Goal: Task Accomplishment & Management: Use online tool/utility

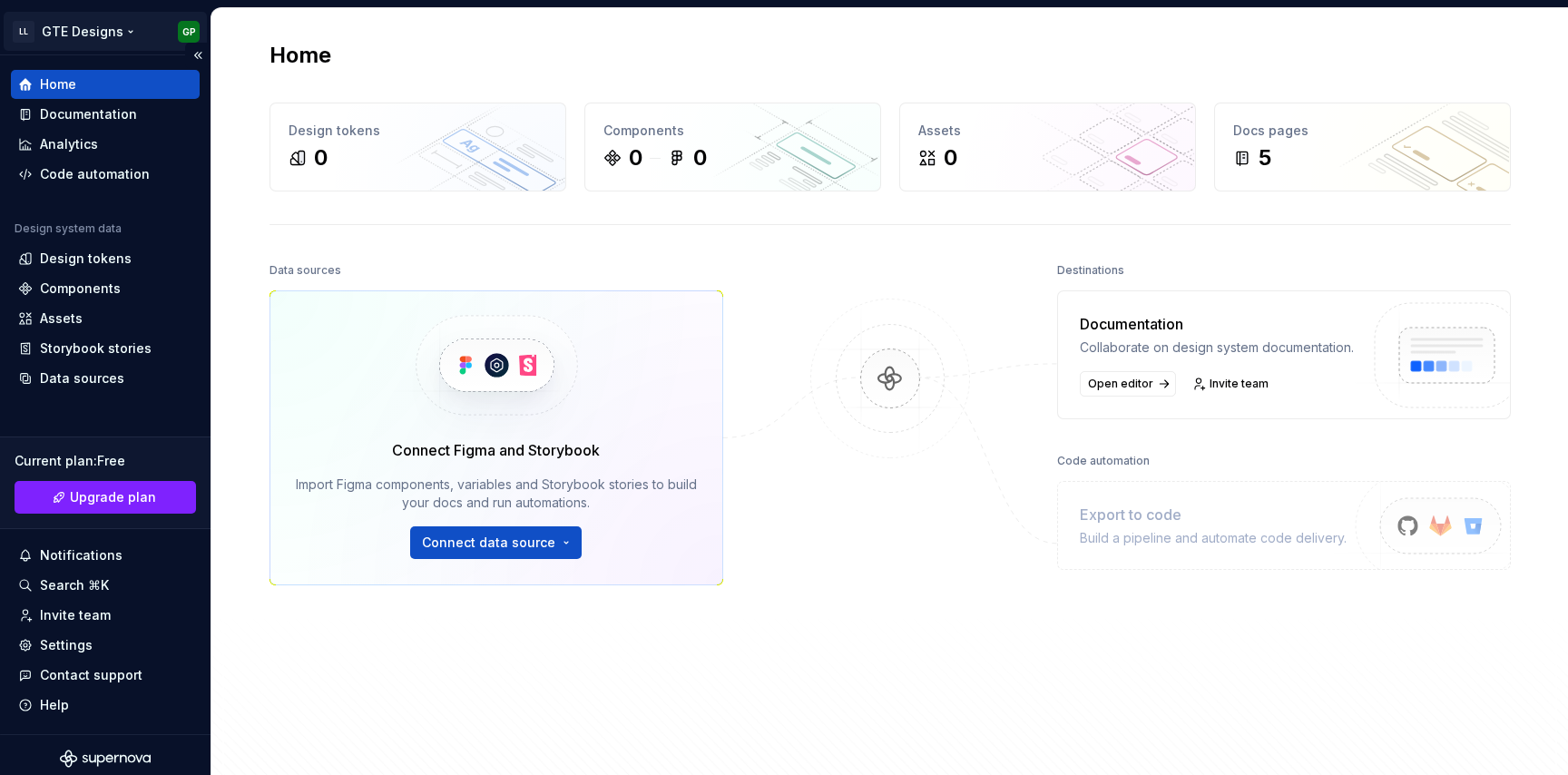
click at [90, 43] on html "LL GTE Designs GP Home Documentation Analytics Code automation Design system da…" at bounding box center [784, 388] width 1568 height 775
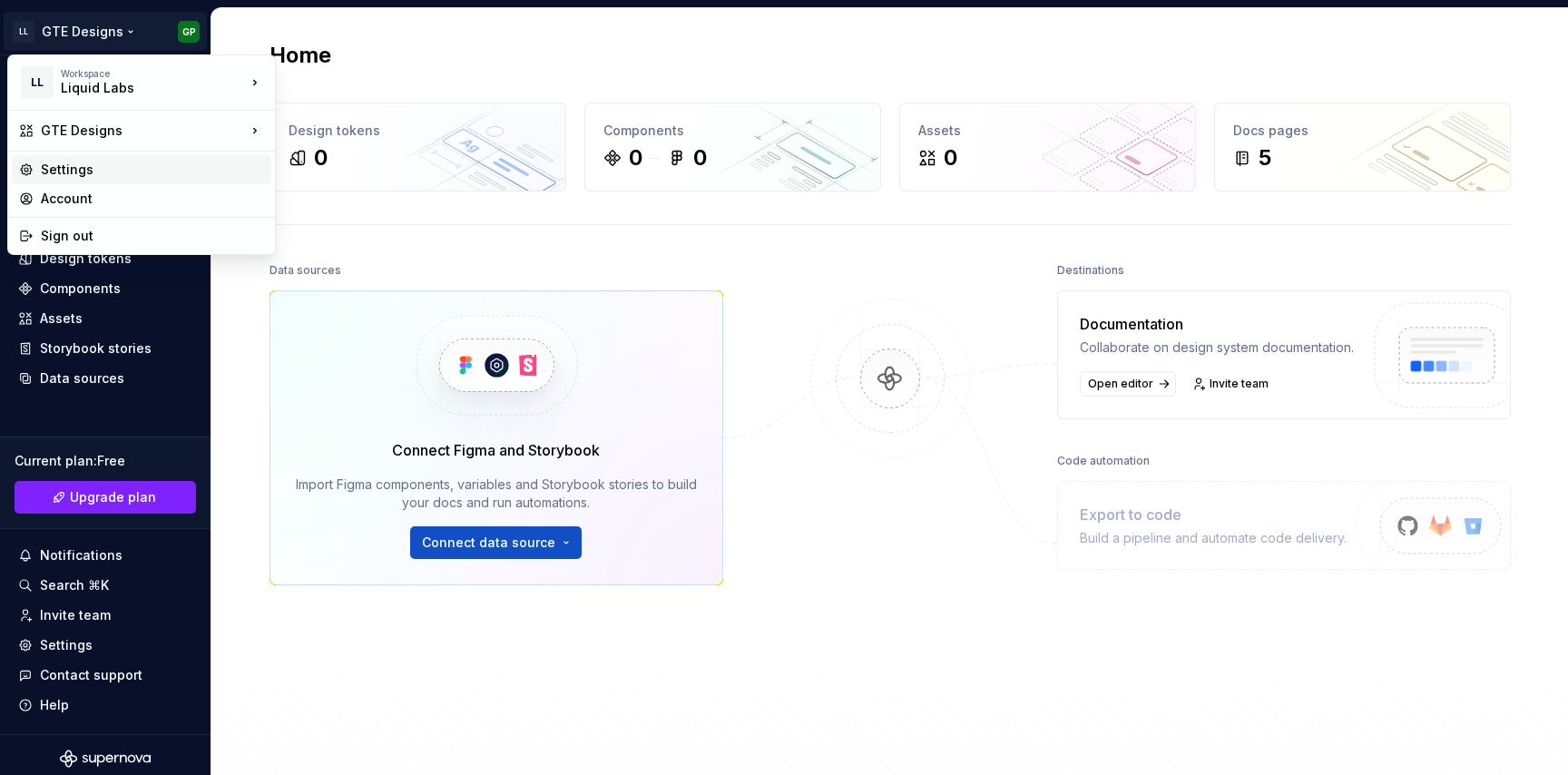
click at [105, 168] on div "Settings" at bounding box center [152, 169] width 224 height 18
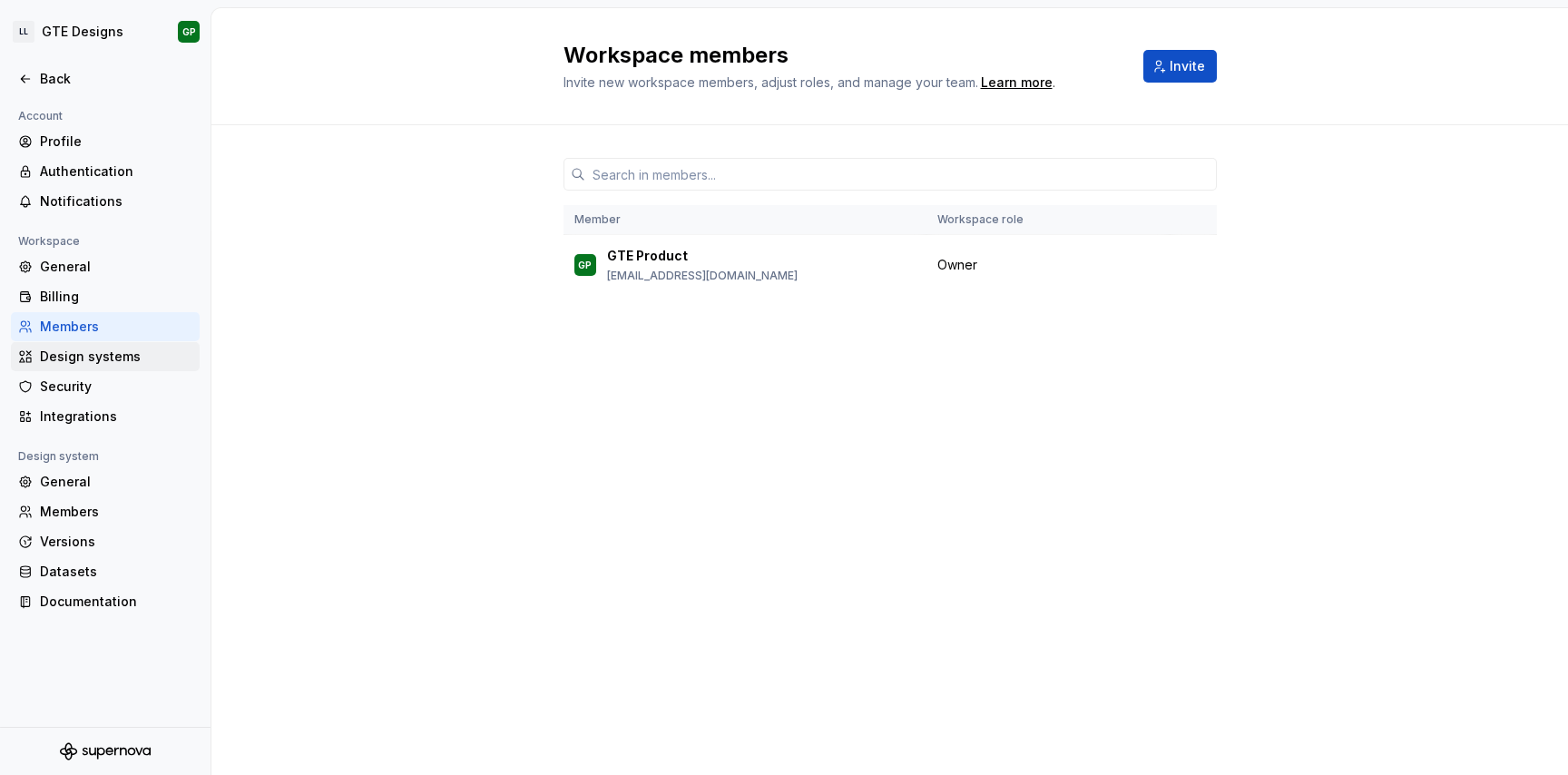
click at [84, 354] on div "Design systems" at bounding box center [116, 356] width 152 height 18
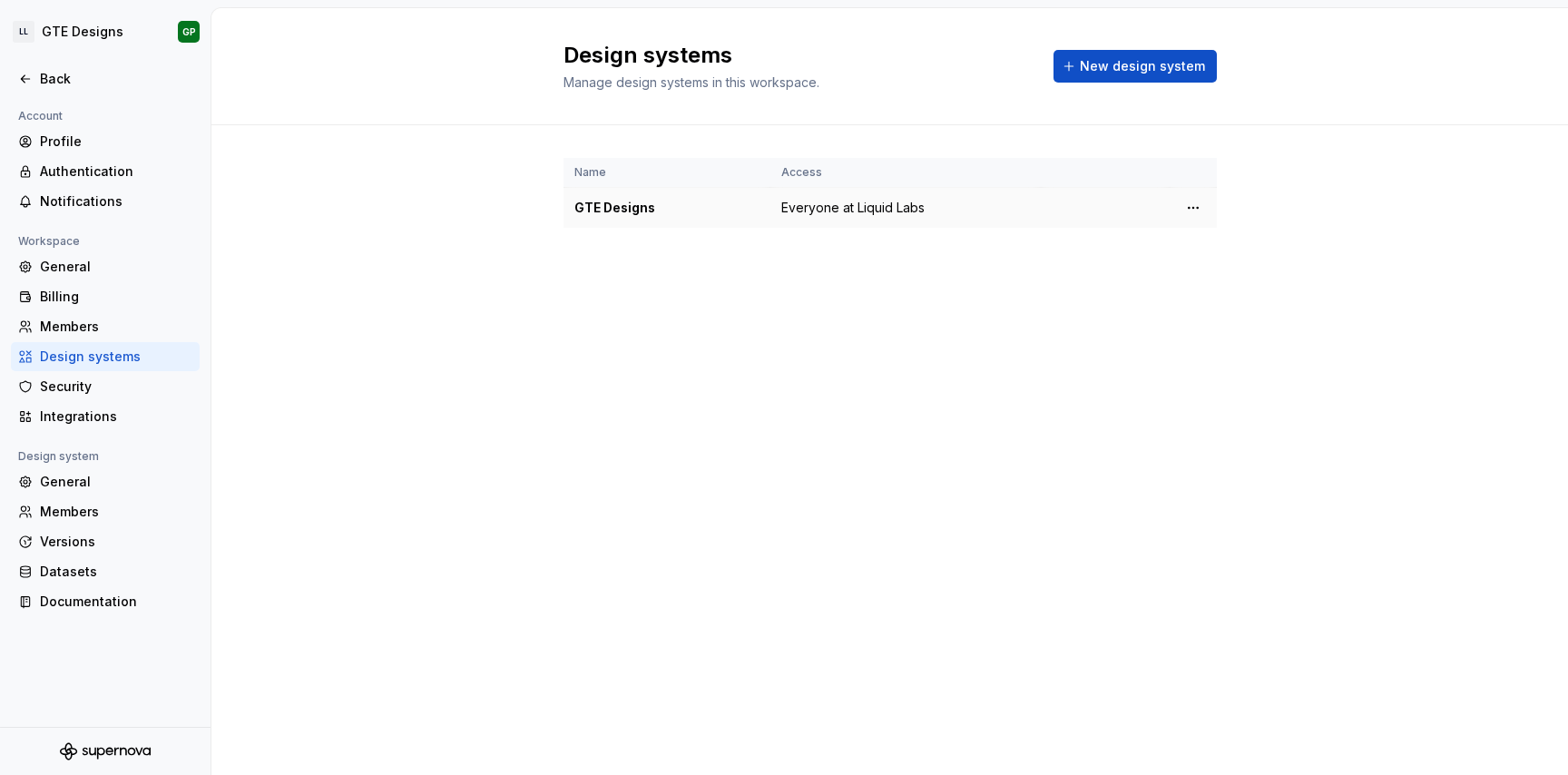
click at [651, 216] on div "GTE Designs" at bounding box center [666, 208] width 185 height 18
click at [1186, 208] on html "LL GTE Designs GP Back Account Profile Authentication Notifications Workspace G…" at bounding box center [784, 388] width 1568 height 775
click at [1251, 276] on div "Design system settings" at bounding box center [1300, 271] width 172 height 18
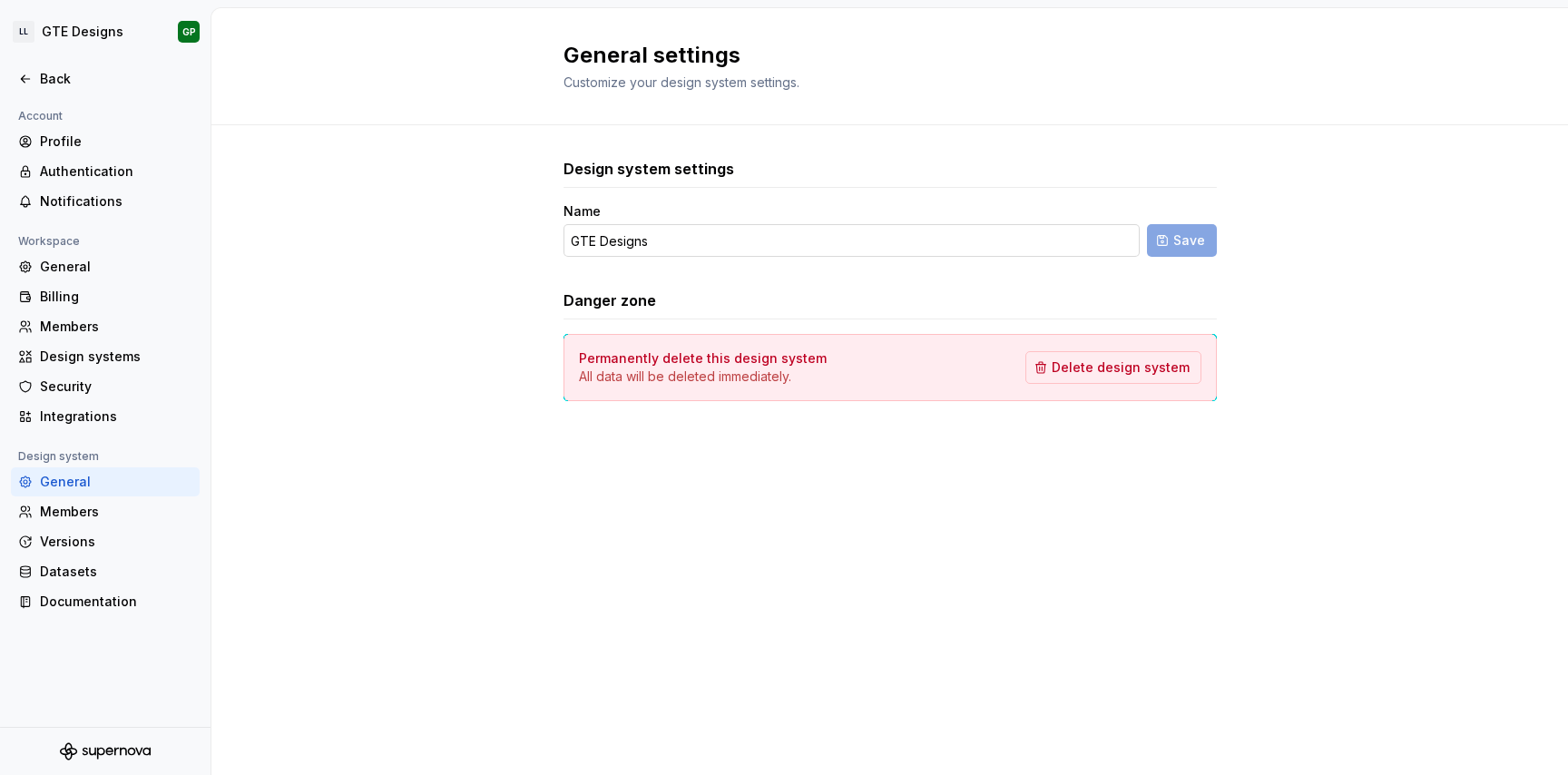
click at [774, 252] on input "GTE Designs" at bounding box center [851, 240] width 576 height 32
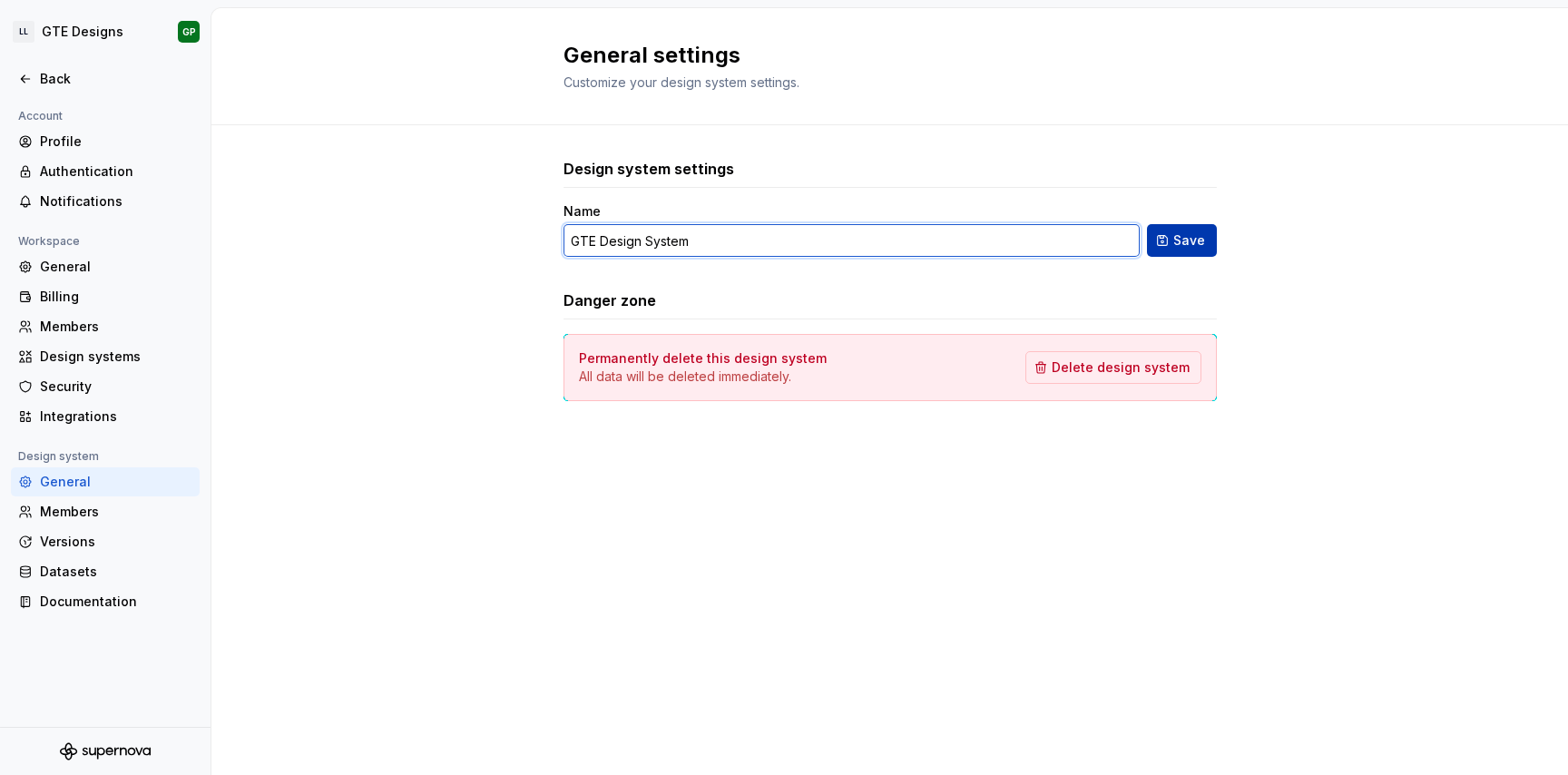
type input "GTE Design System"
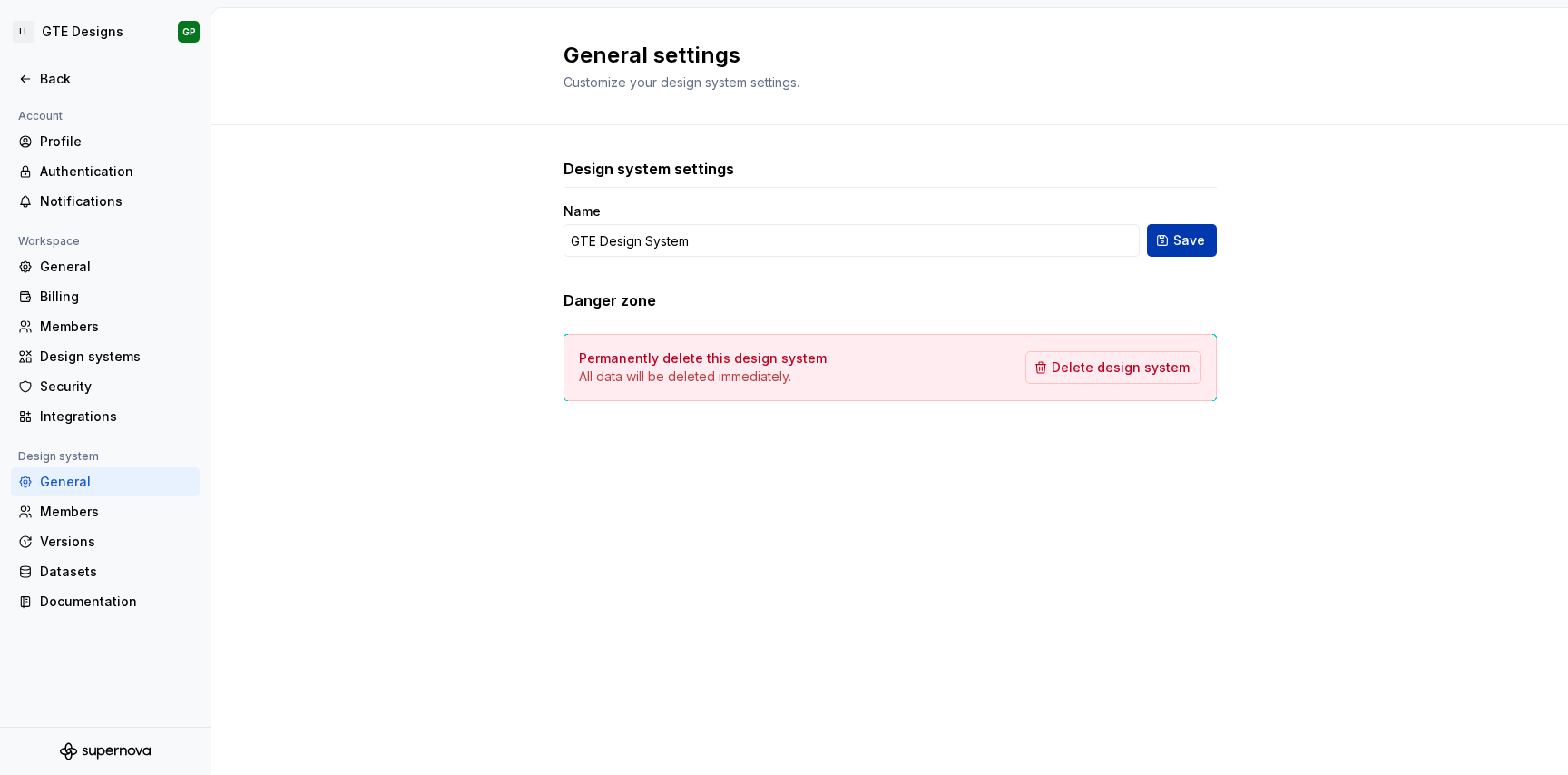
click at [1188, 239] on span "Save" at bounding box center [1189, 240] width 31 height 18
click at [23, 77] on icon at bounding box center [25, 79] width 9 height 8
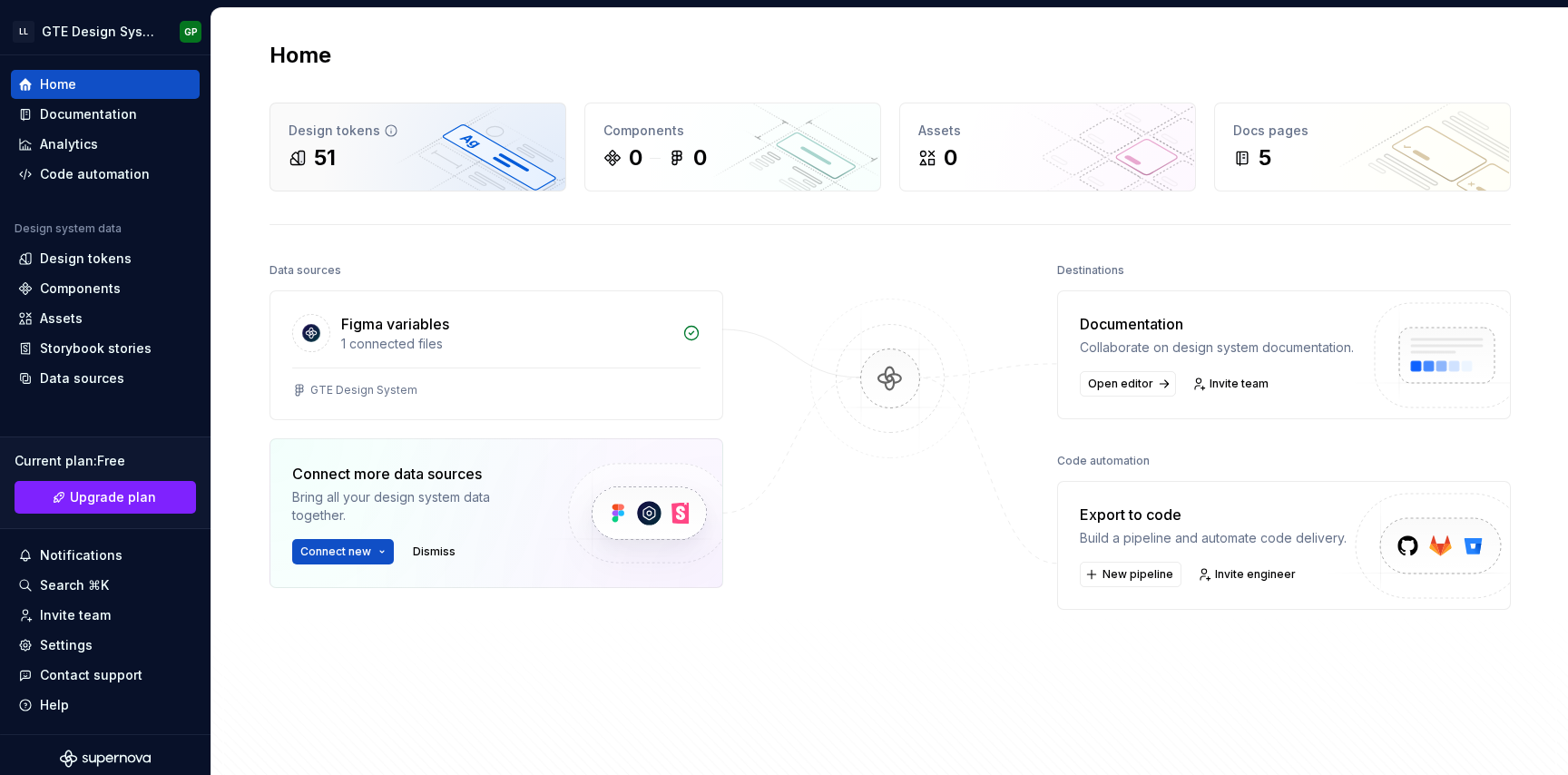
click at [361, 155] on div "51" at bounding box center [418, 158] width 259 height 30
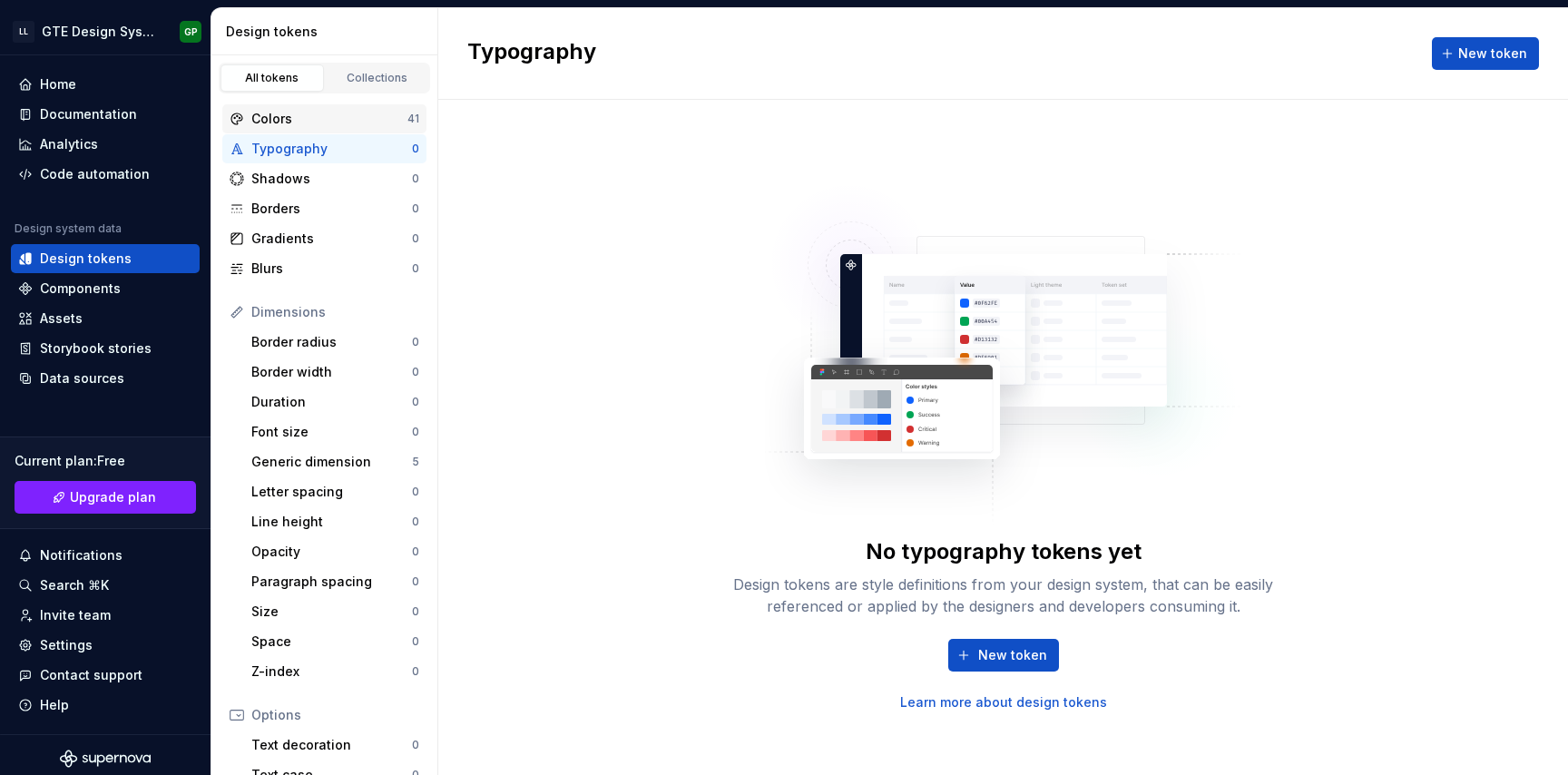
click at [308, 114] on div "Colors" at bounding box center [329, 118] width 156 height 18
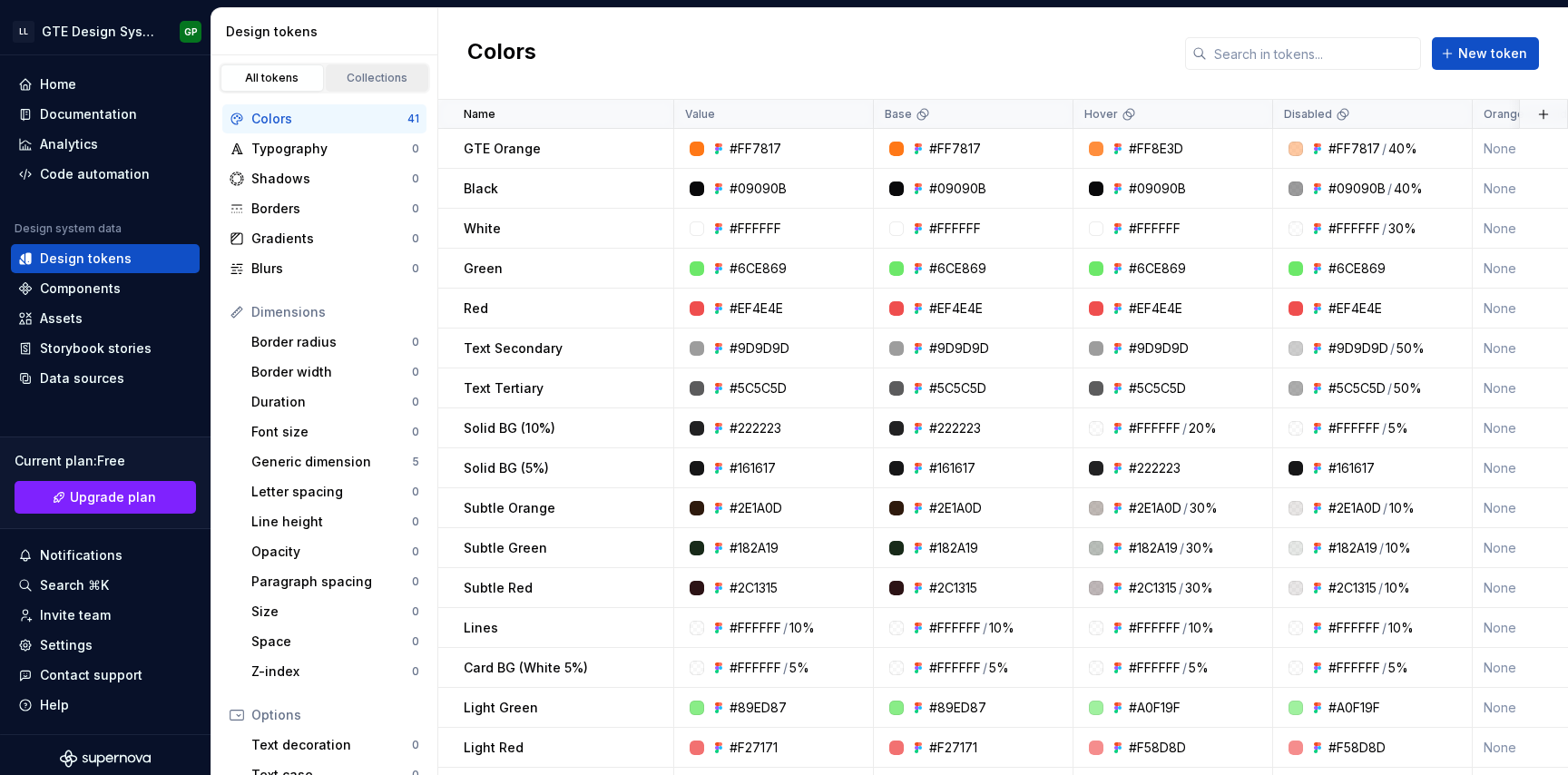
click at [370, 75] on div "Collections" at bounding box center [377, 77] width 90 height 14
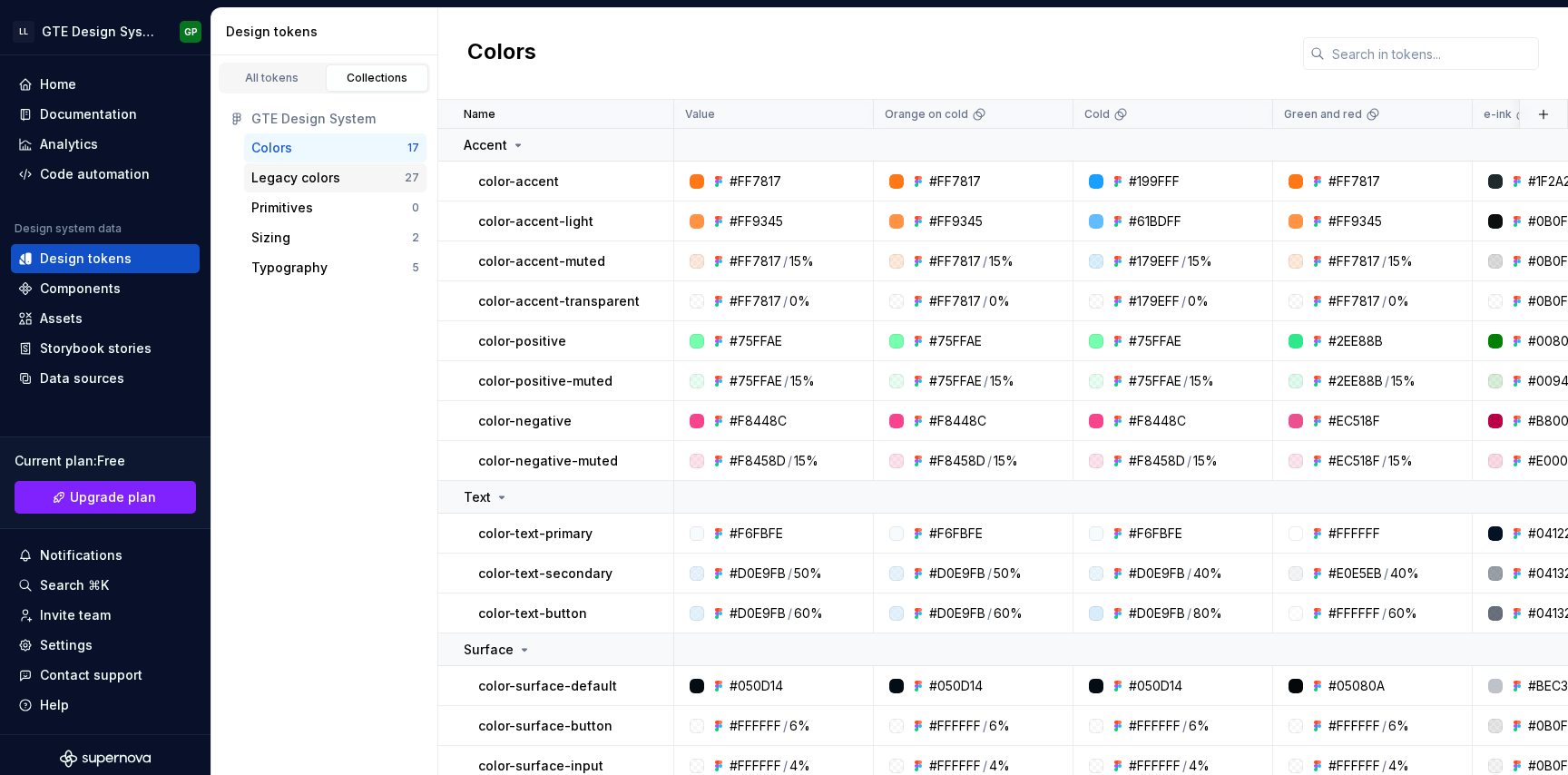
click at [349, 177] on div "Legacy colors" at bounding box center [327, 177] width 153 height 18
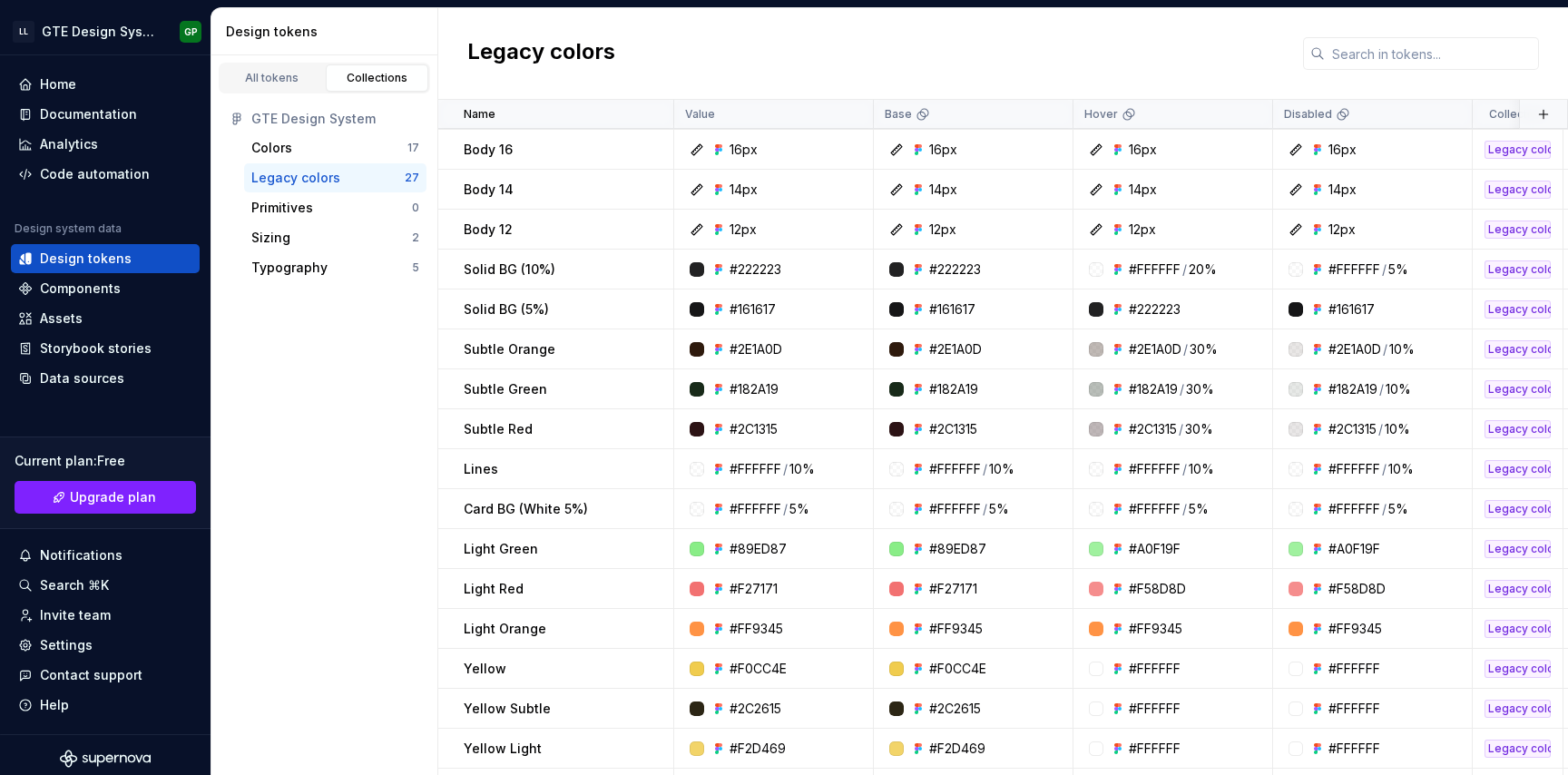
scroll to position [432, 0]
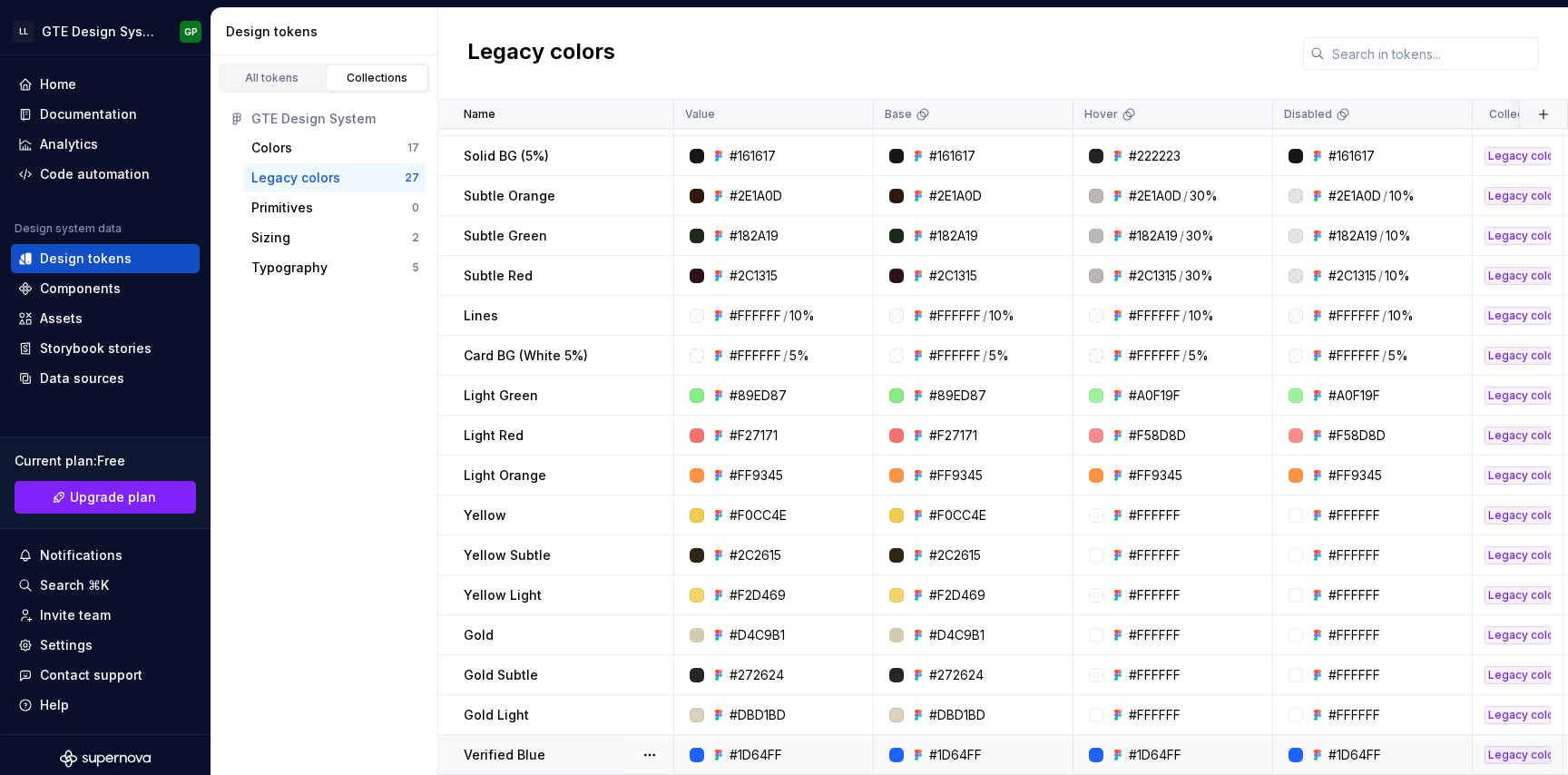
click at [604, 751] on div "Verified Blue" at bounding box center [567, 755] width 208 height 18
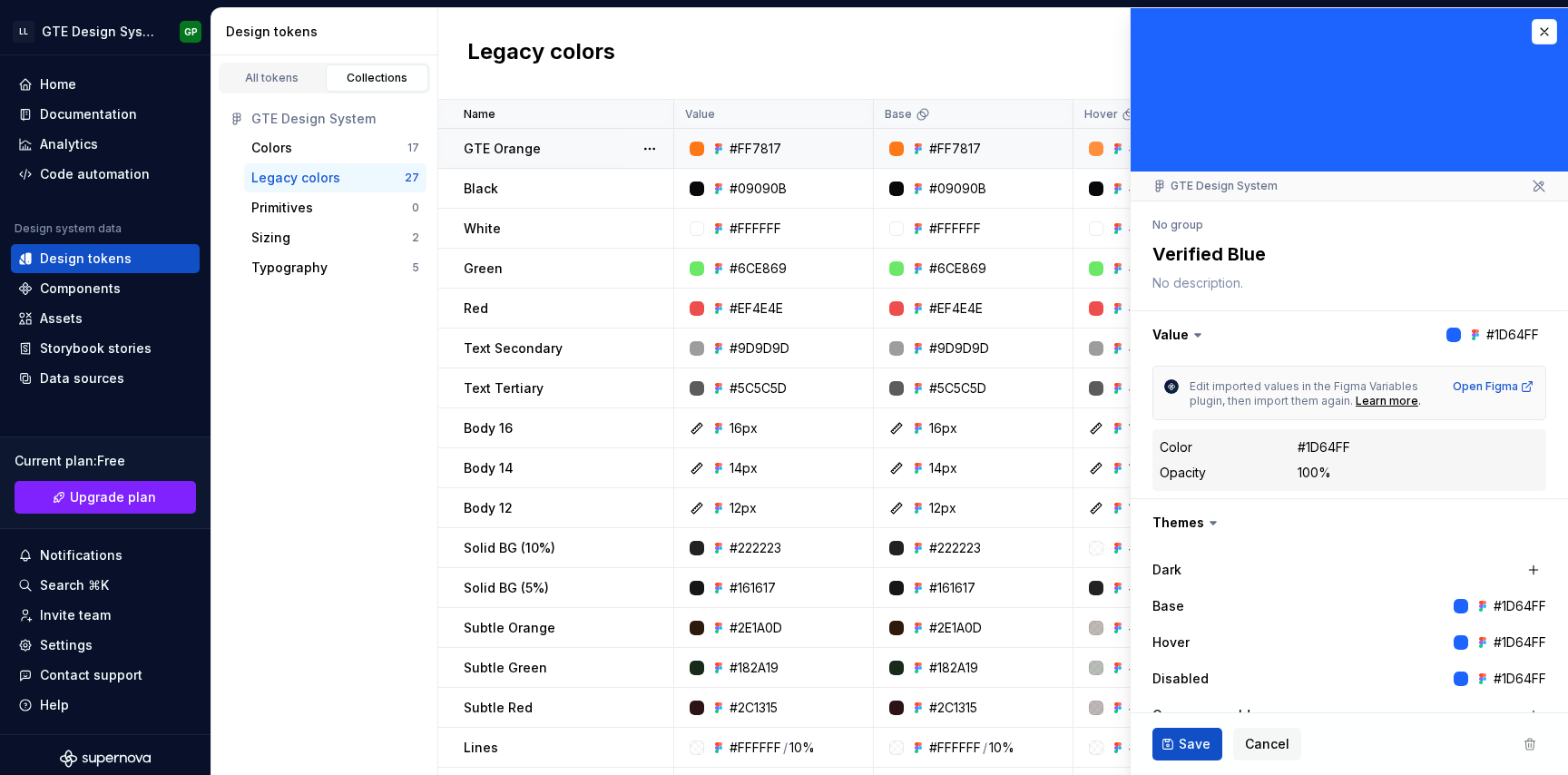
click at [568, 148] on div "GTE Orange" at bounding box center [567, 149] width 208 height 18
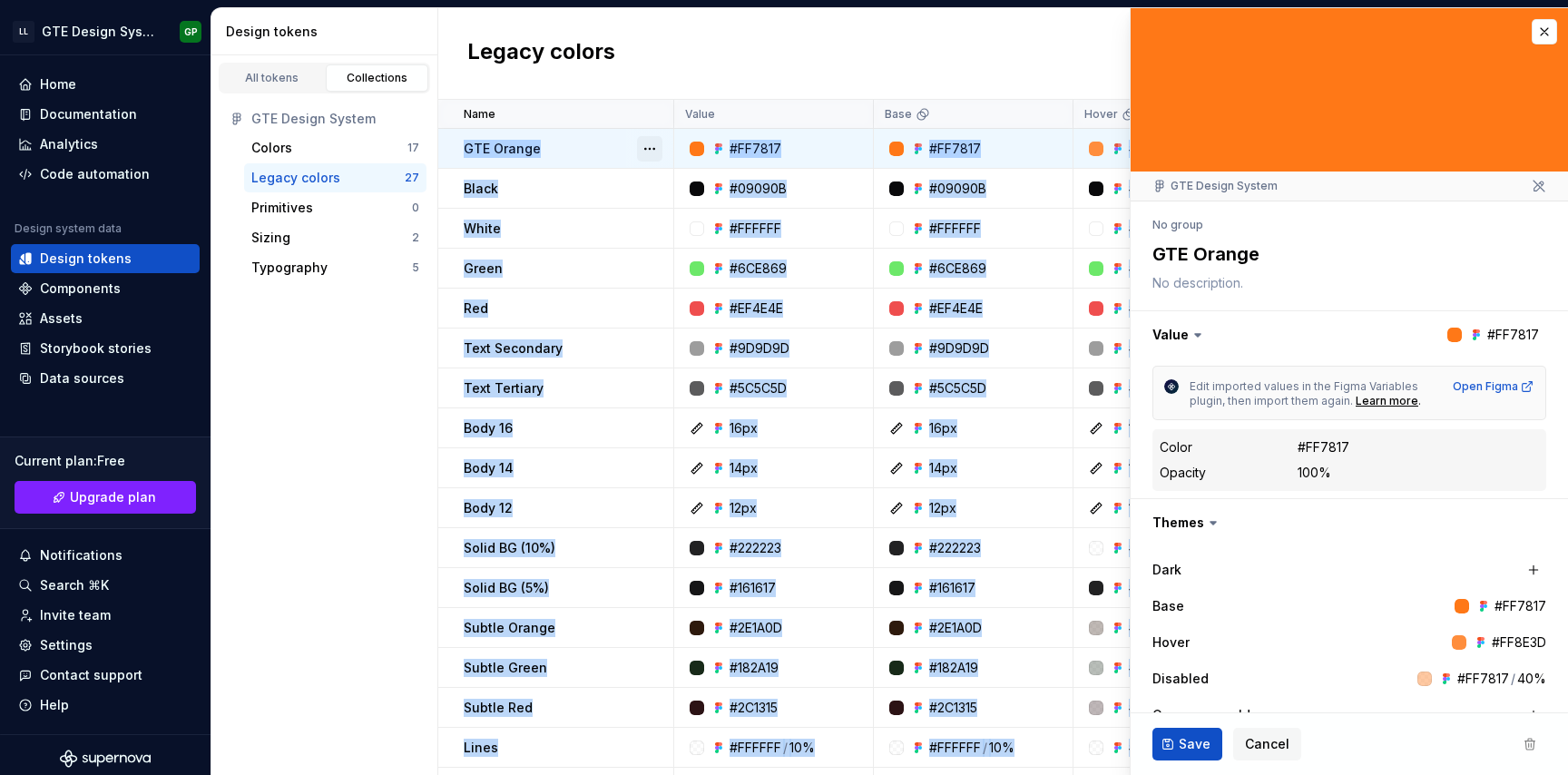
click at [646, 146] on button "button" at bounding box center [649, 149] width 26 height 26
click at [695, 63] on html "LL GTE Design System GP Home Documentation Analytics Code automation Design sys…" at bounding box center [784, 388] width 1568 height 775
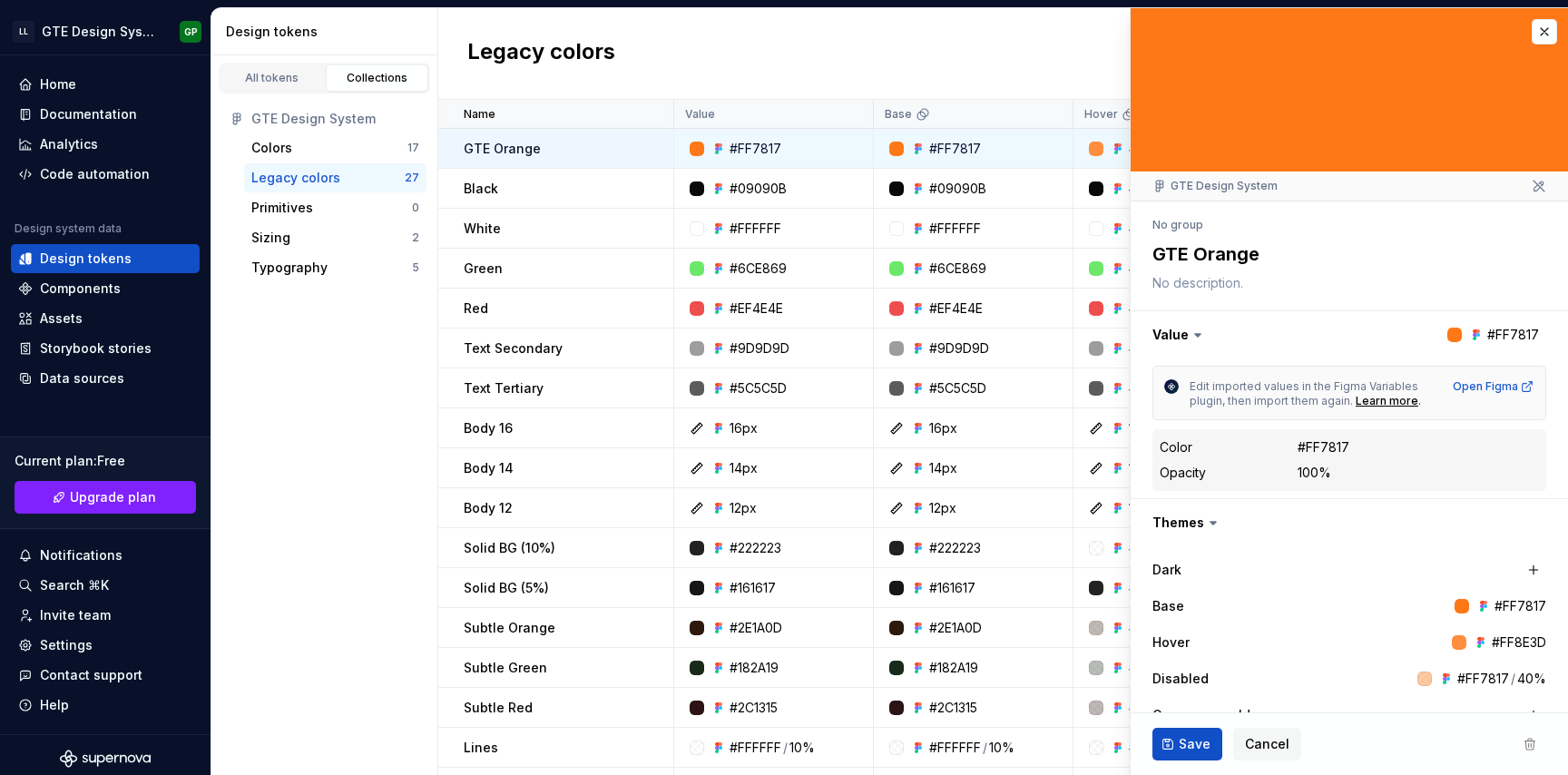
click at [1529, 746] on span at bounding box center [1530, 745] width 32 height 32
click at [1513, 744] on div "Save Cancel" at bounding box center [1349, 744] width 437 height 62
click at [1518, 746] on span at bounding box center [1530, 745] width 32 height 32
click at [1544, 39] on button "button" at bounding box center [1544, 31] width 26 height 26
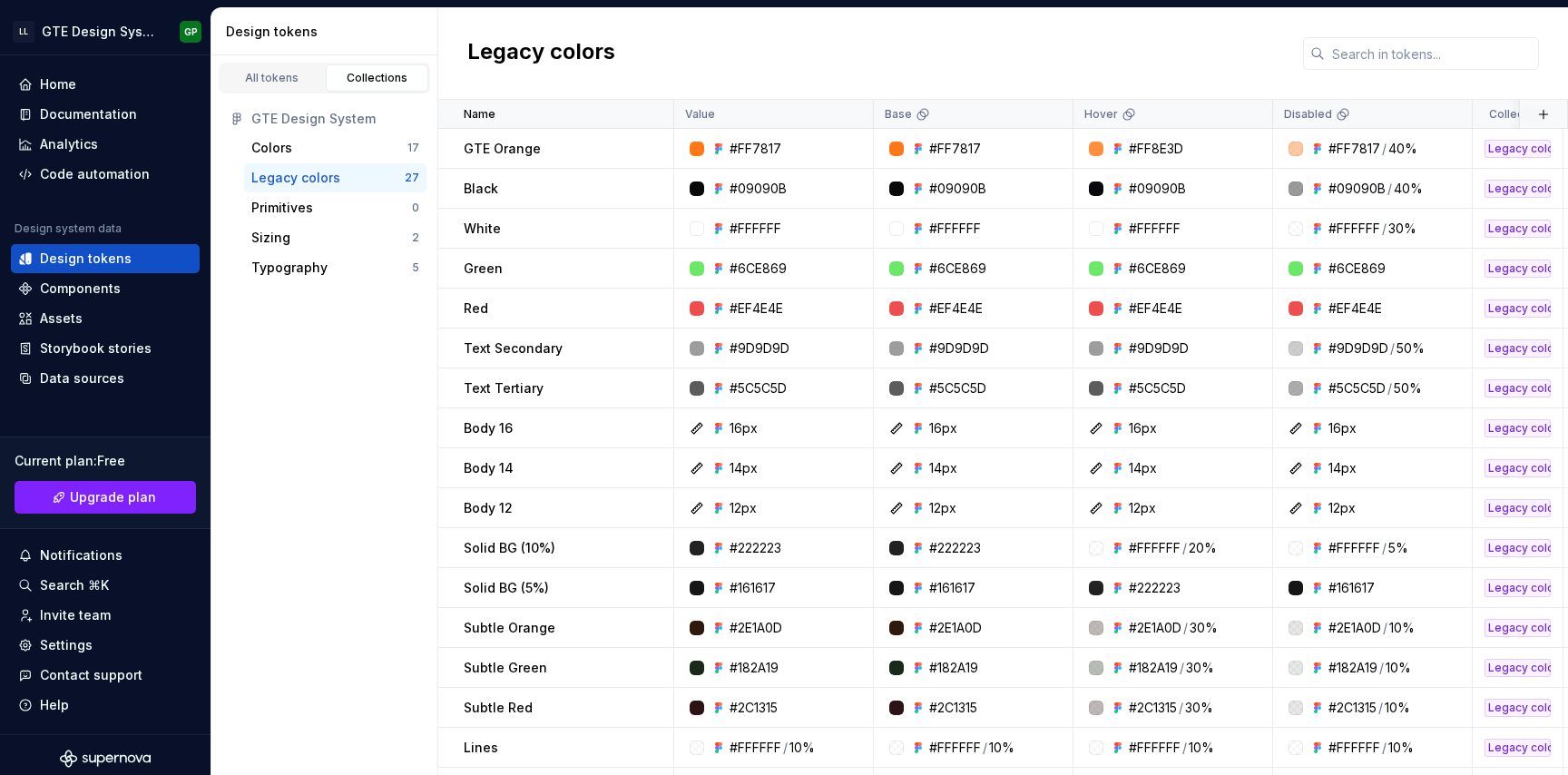
click at [317, 173] on div "Legacy colors" at bounding box center [295, 177] width 89 height 18
click at [311, 178] on div "Legacy colors" at bounding box center [295, 177] width 89 height 18
click at [265, 81] on div "All tokens" at bounding box center [271, 77] width 90 height 14
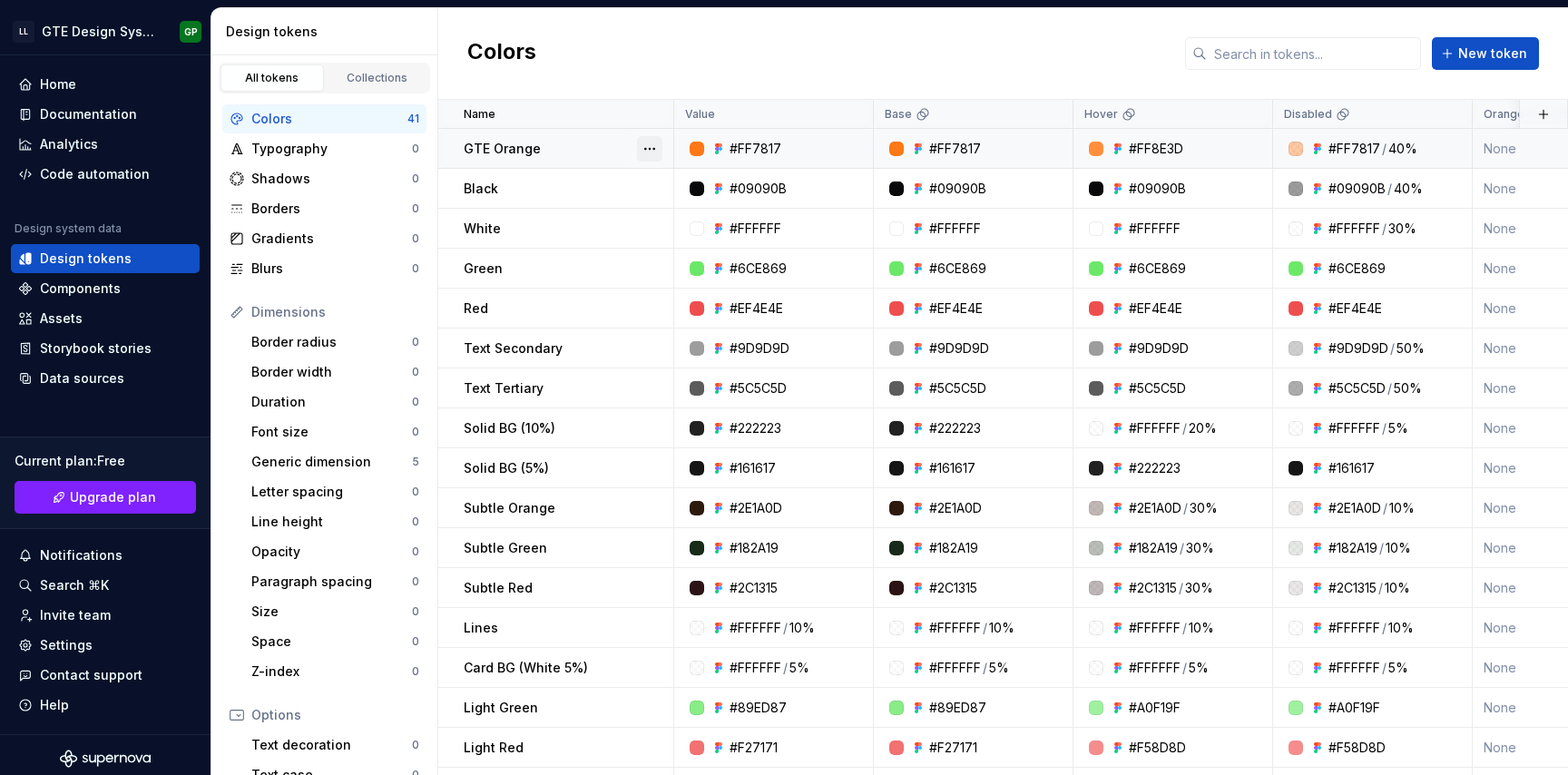
click at [651, 146] on button "button" at bounding box center [649, 149] width 26 height 26
click at [690, 260] on span "Delete token" at bounding box center [701, 250] width 118 height 30
click at [691, 251] on span "Delete token" at bounding box center [701, 250] width 118 height 30
click at [709, 69] on html "LL GTE Design System GP Home Documentation Analytics Code automation Design sys…" at bounding box center [784, 388] width 1568 height 775
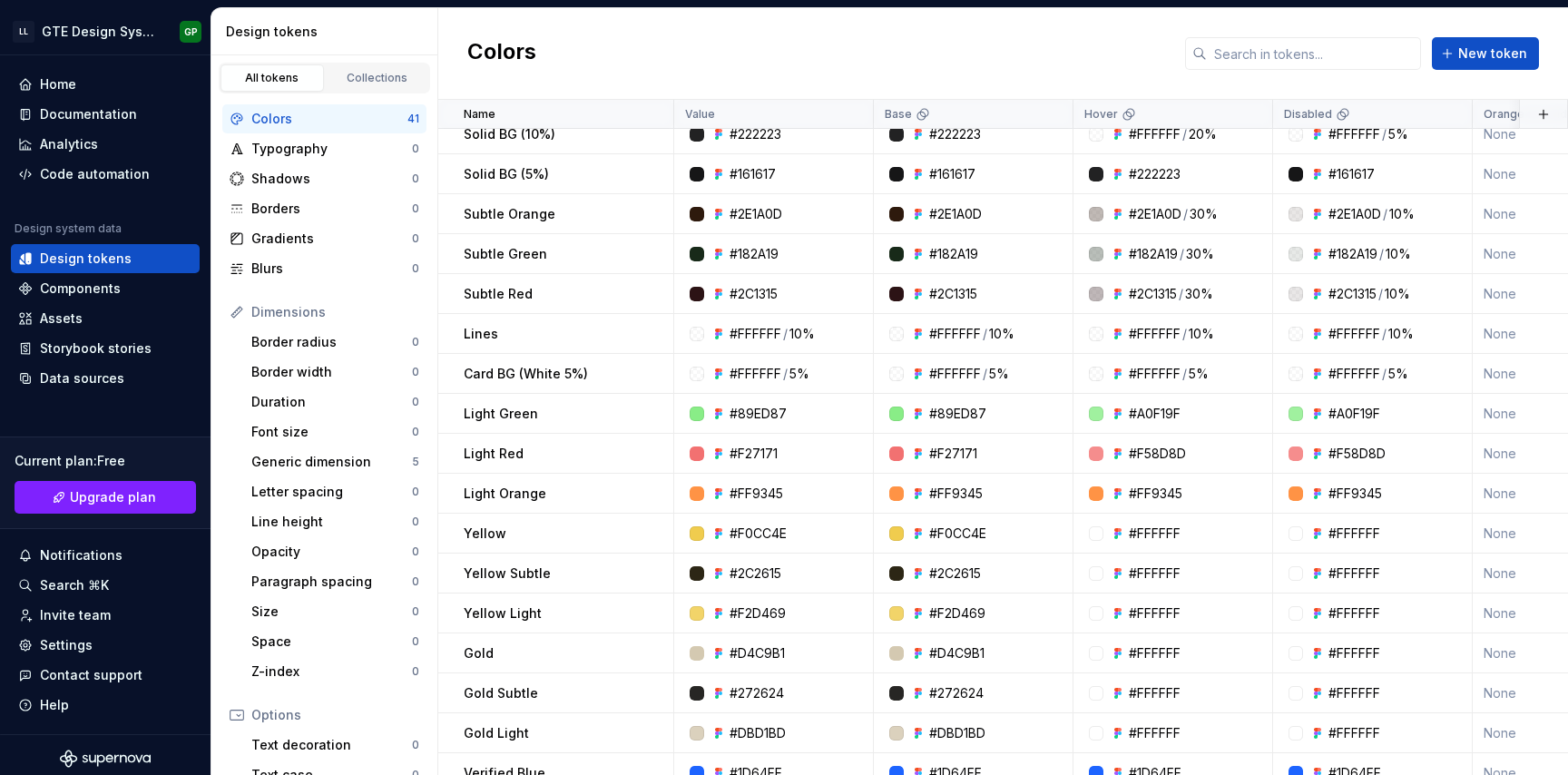
scroll to position [688, 0]
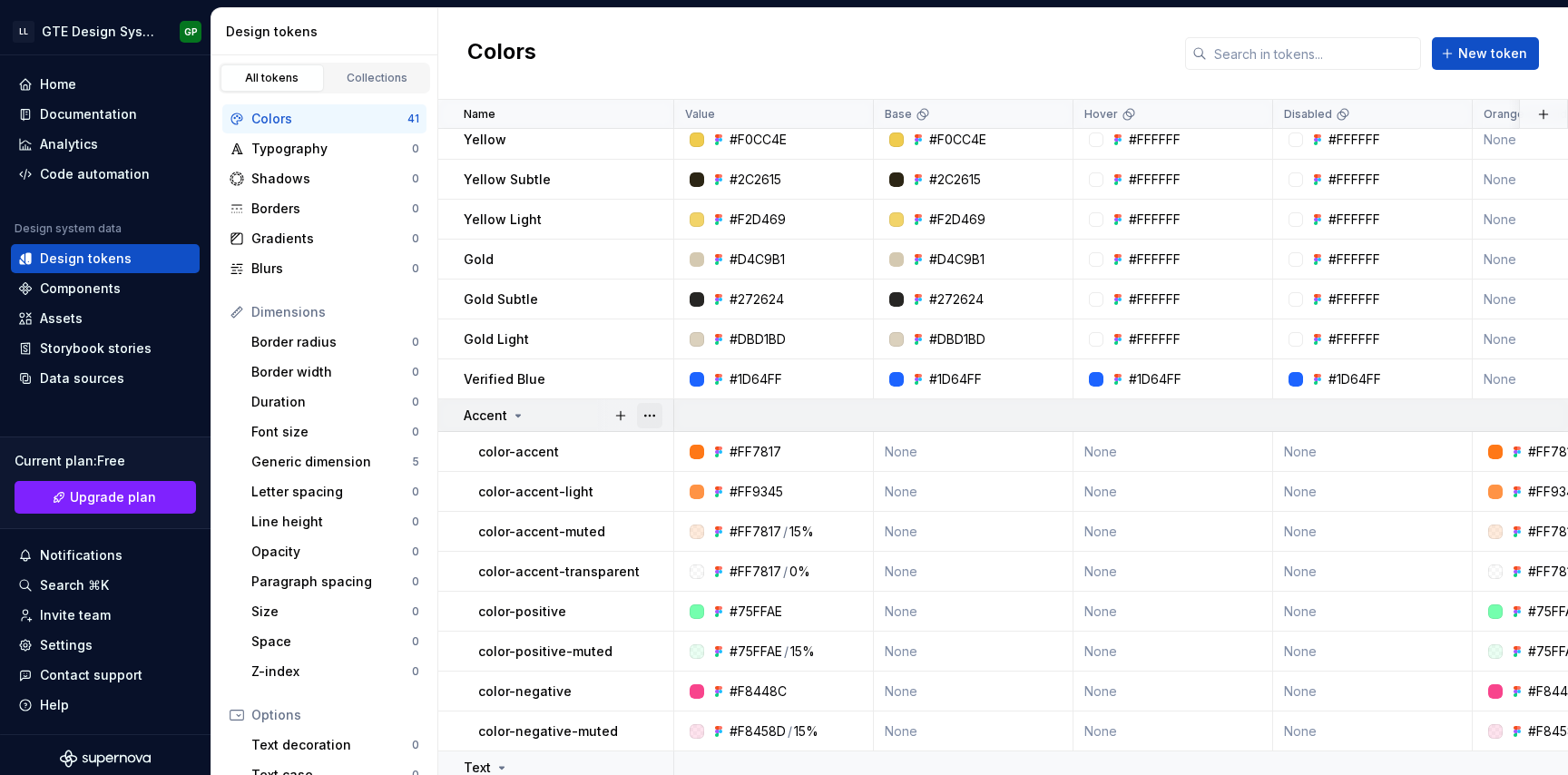
click at [651, 412] on button "button" at bounding box center [649, 415] width 26 height 26
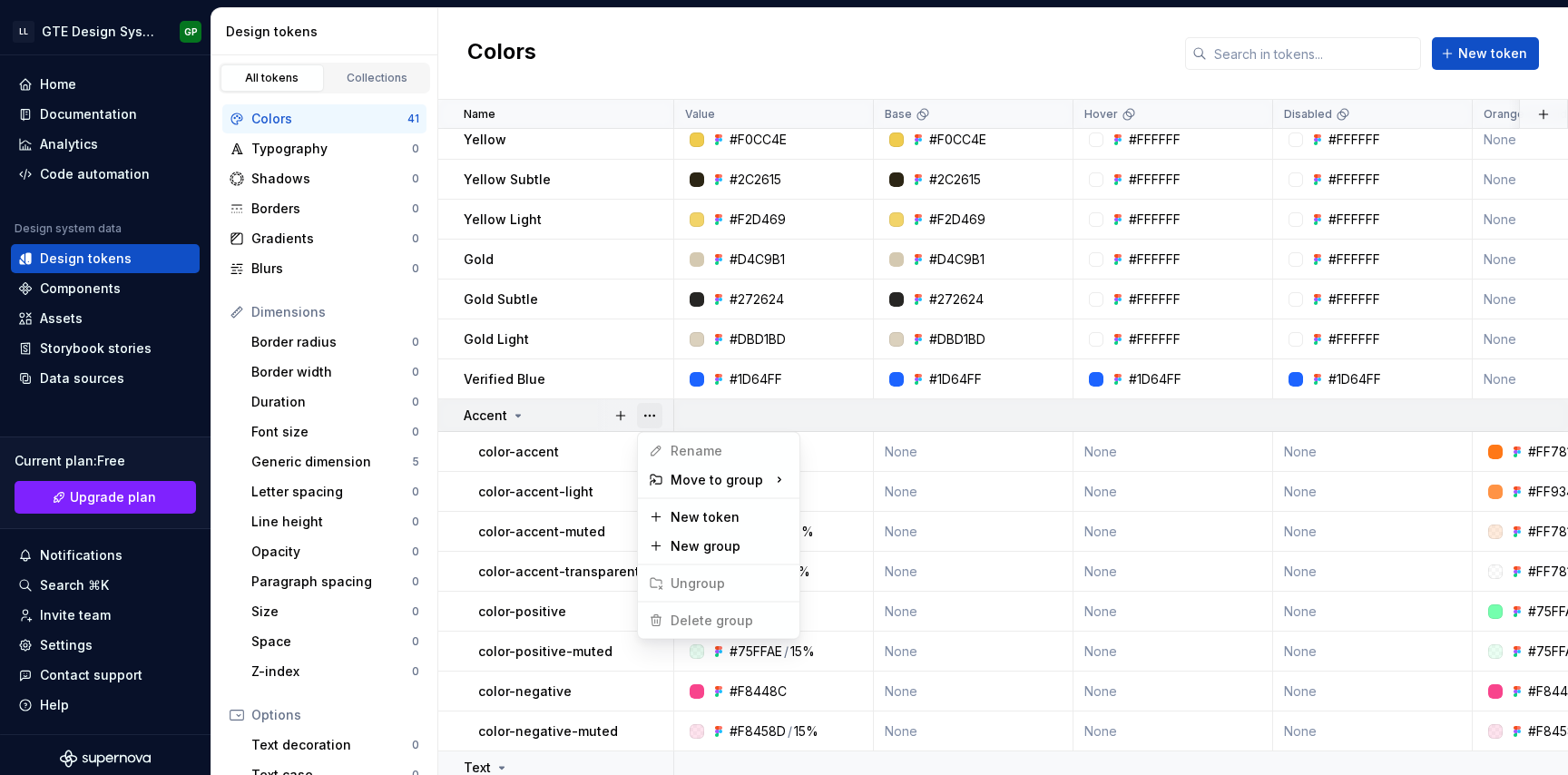
click at [651, 412] on button "button" at bounding box center [649, 415] width 26 height 26
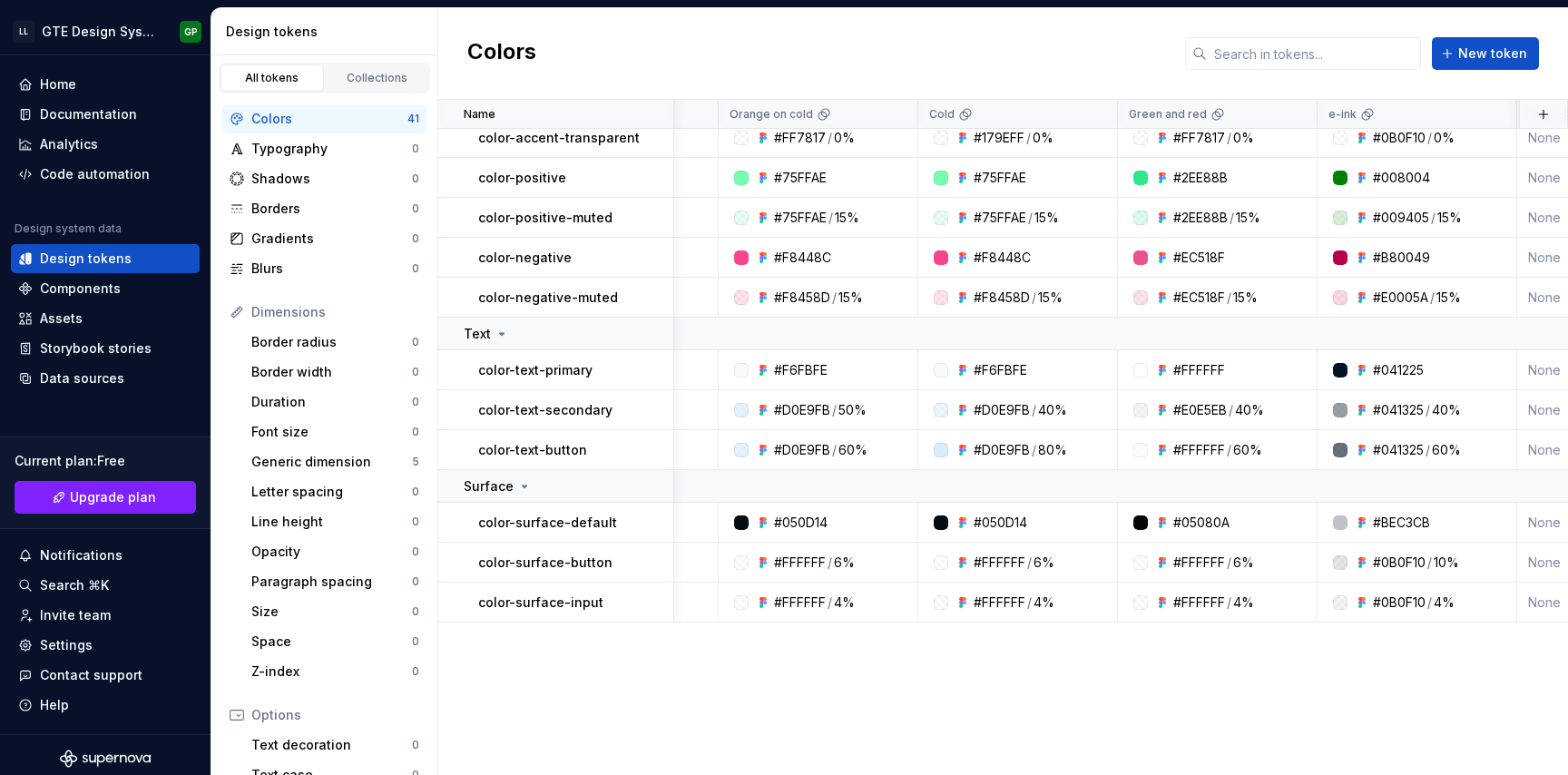
scroll to position [0, 754]
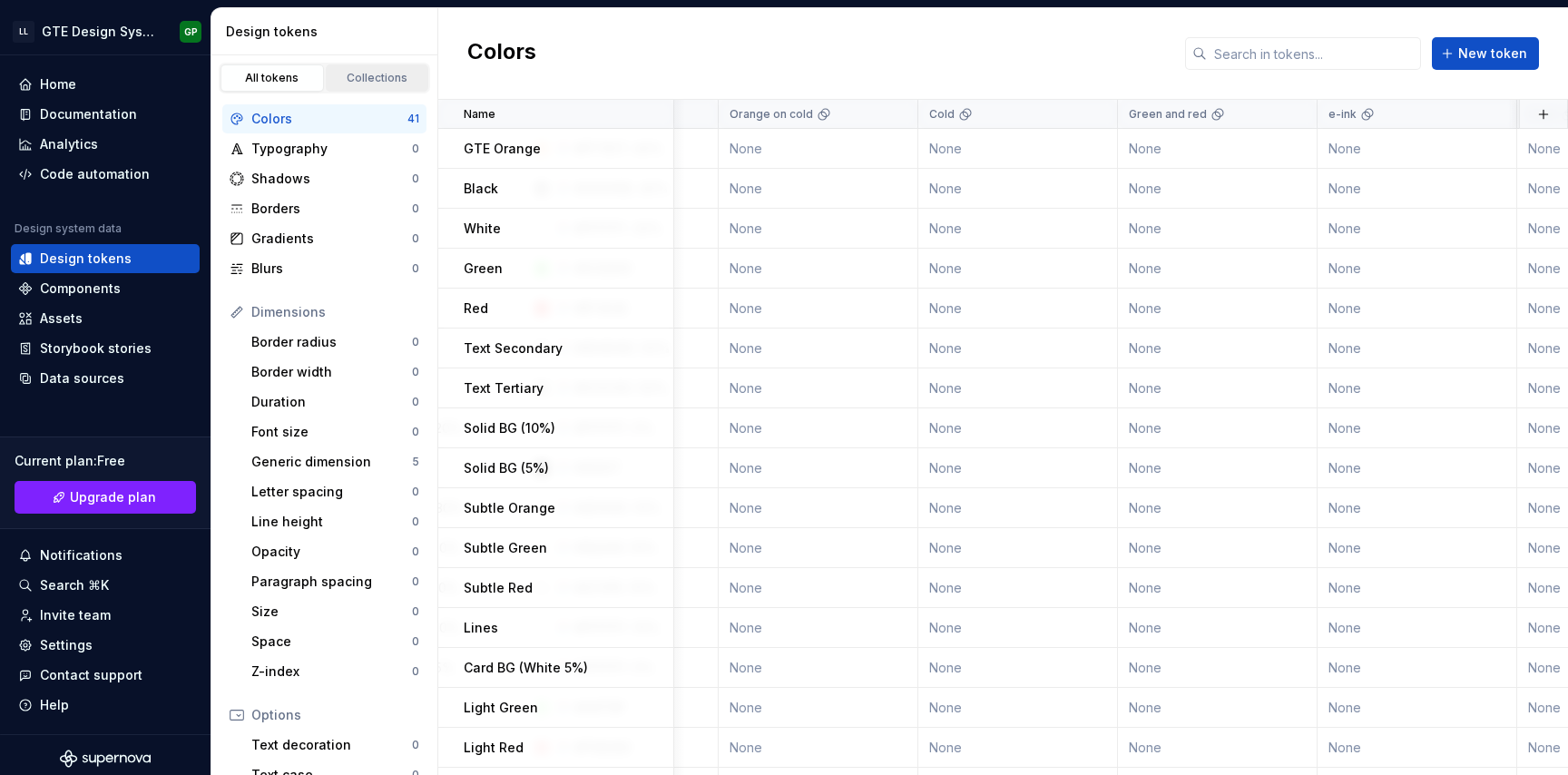
click at [375, 76] on div "Collections" at bounding box center [377, 77] width 90 height 14
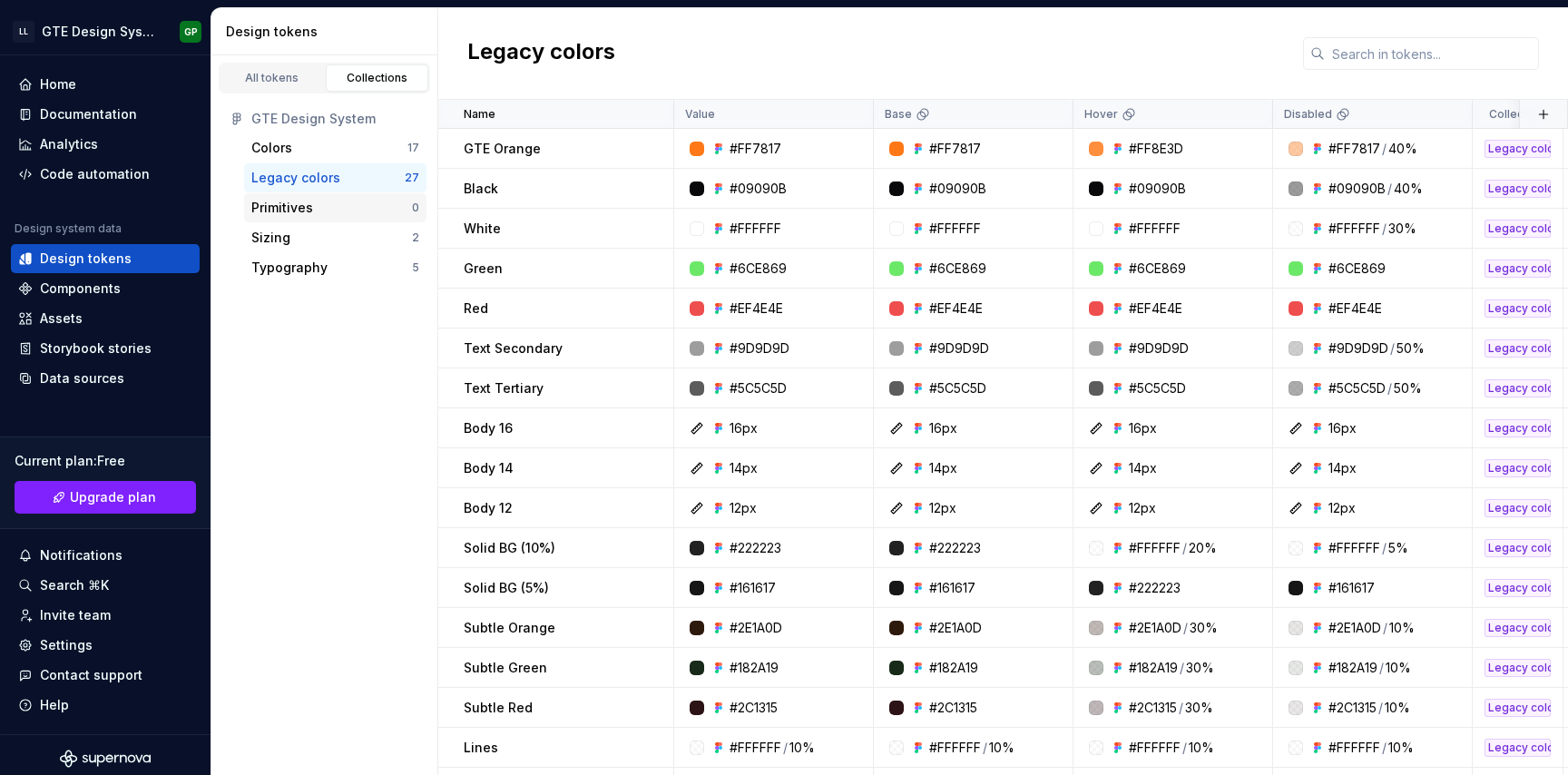
click at [321, 203] on div "Primitives" at bounding box center [331, 208] width 161 height 18
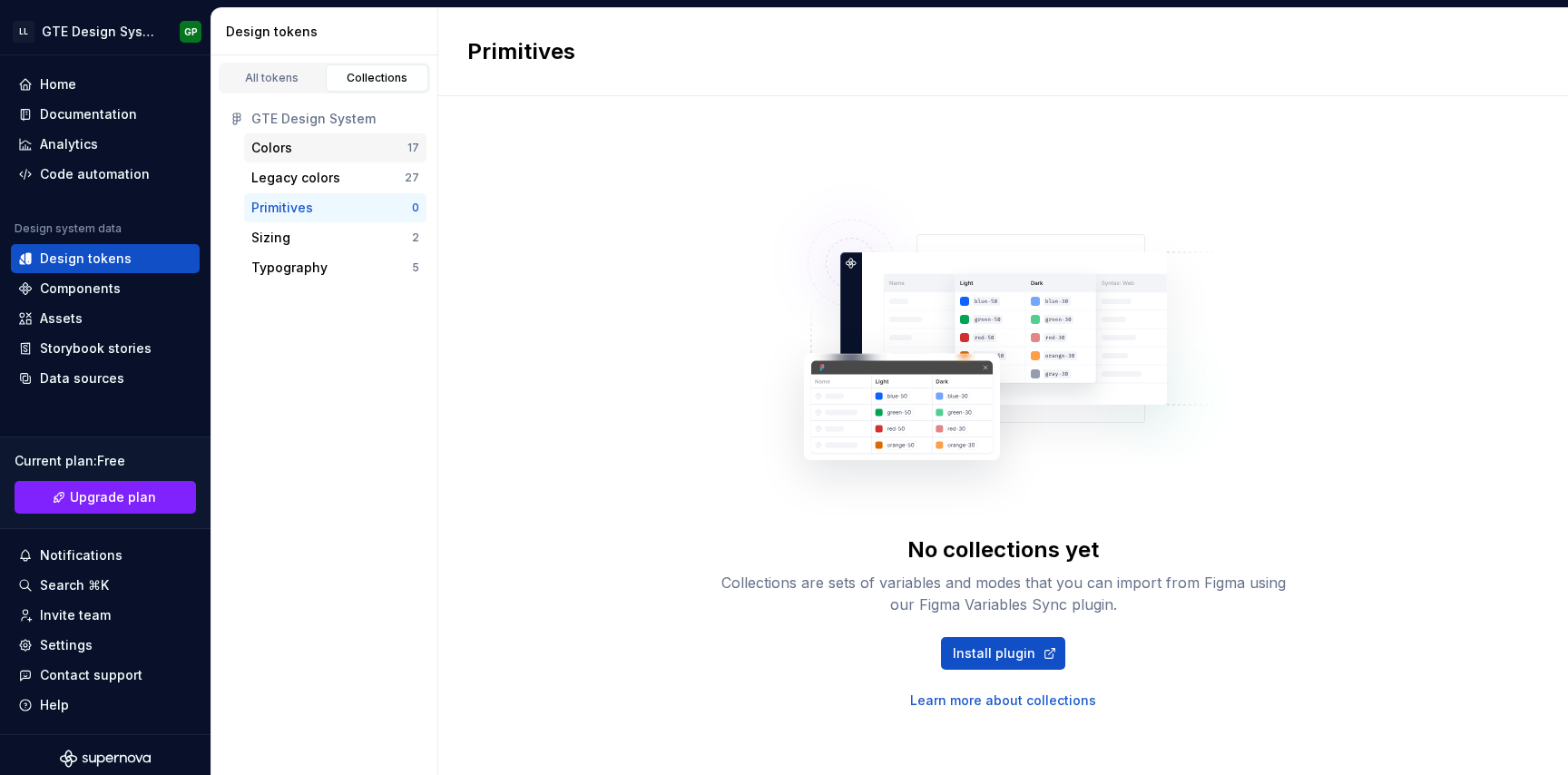
click at [342, 153] on div "Colors" at bounding box center [329, 148] width 156 height 18
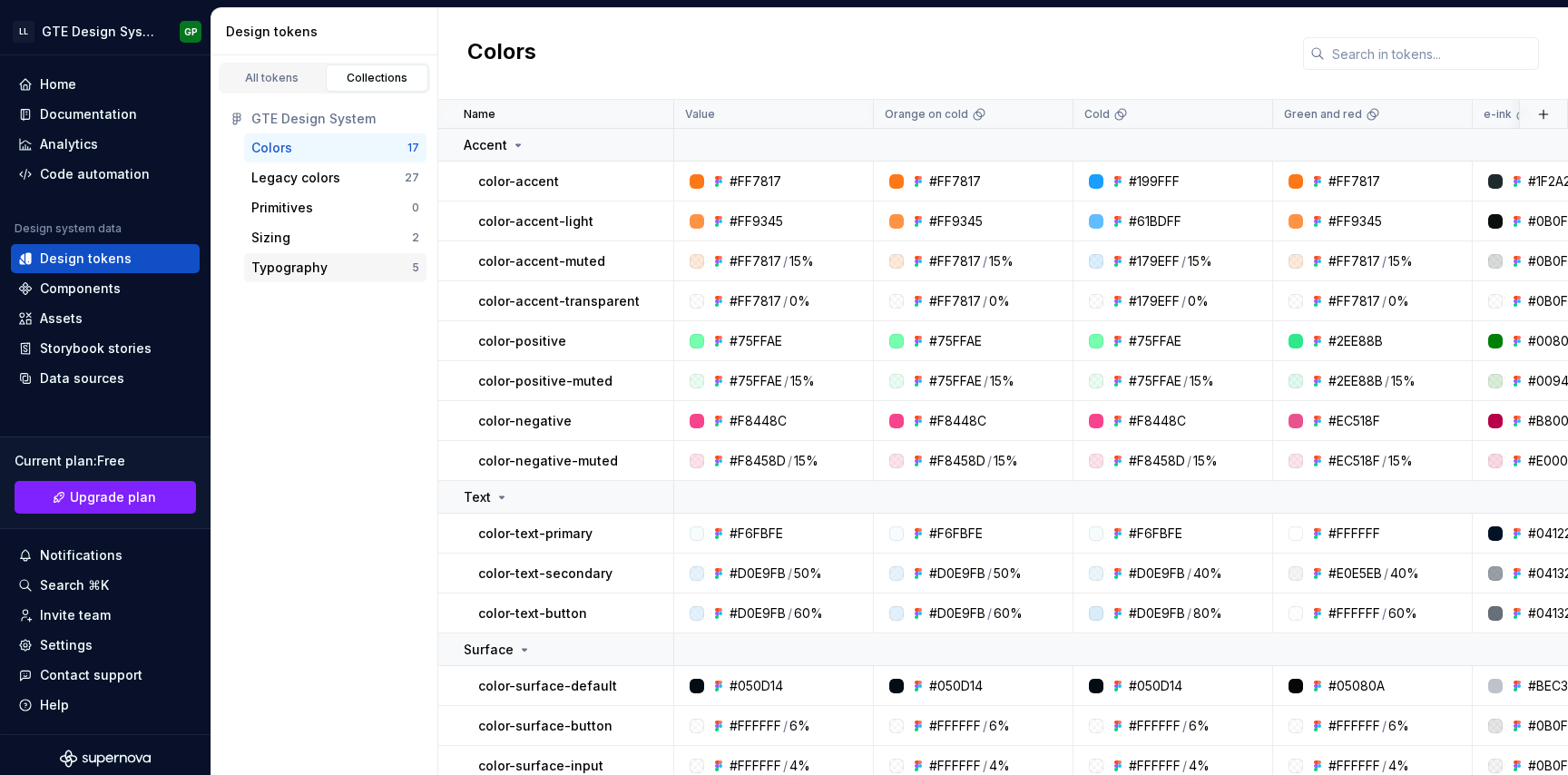
click at [313, 254] on div "Typography 5" at bounding box center [335, 268] width 183 height 30
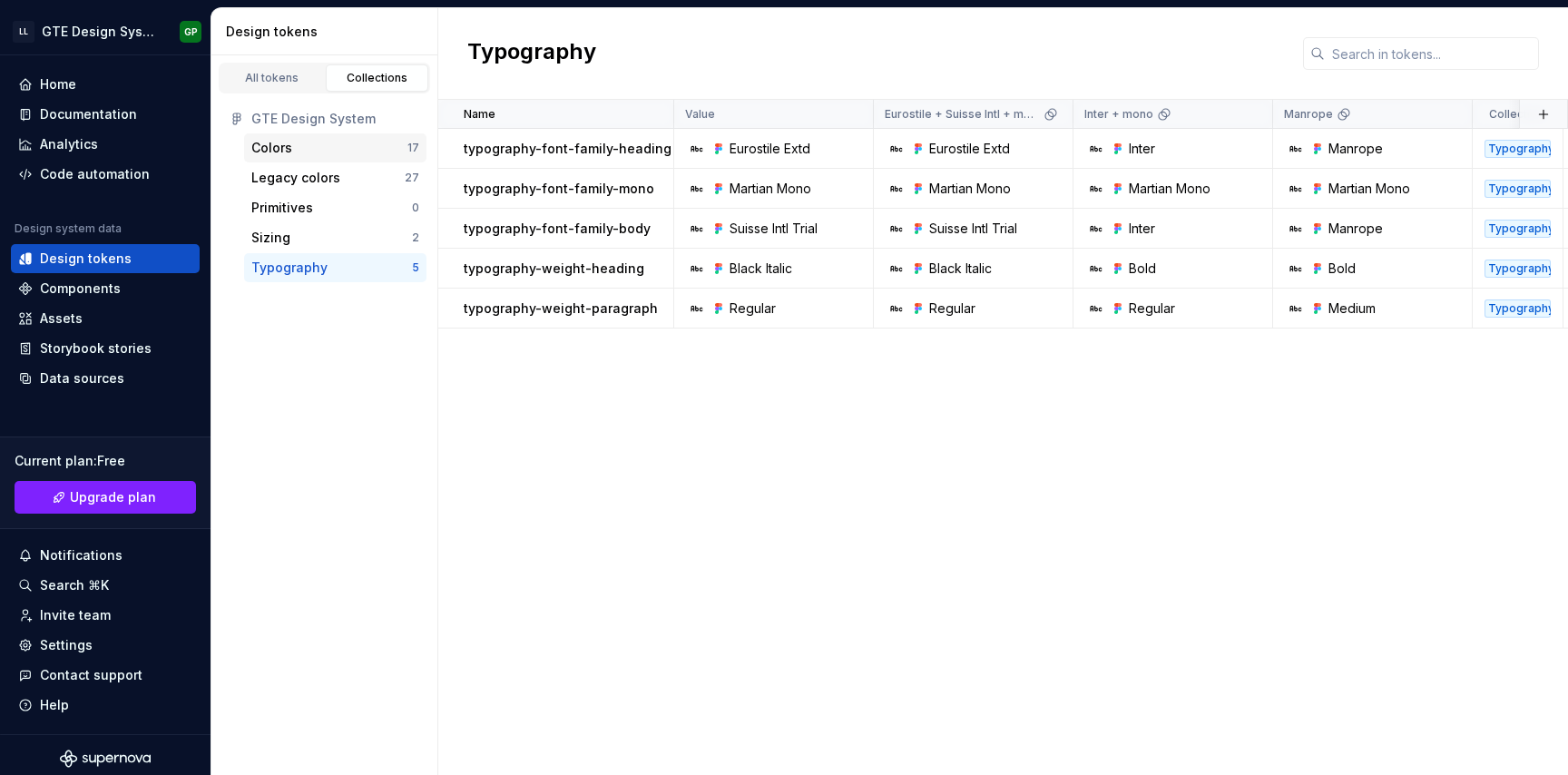
click at [320, 149] on div "Colors" at bounding box center [329, 148] width 156 height 18
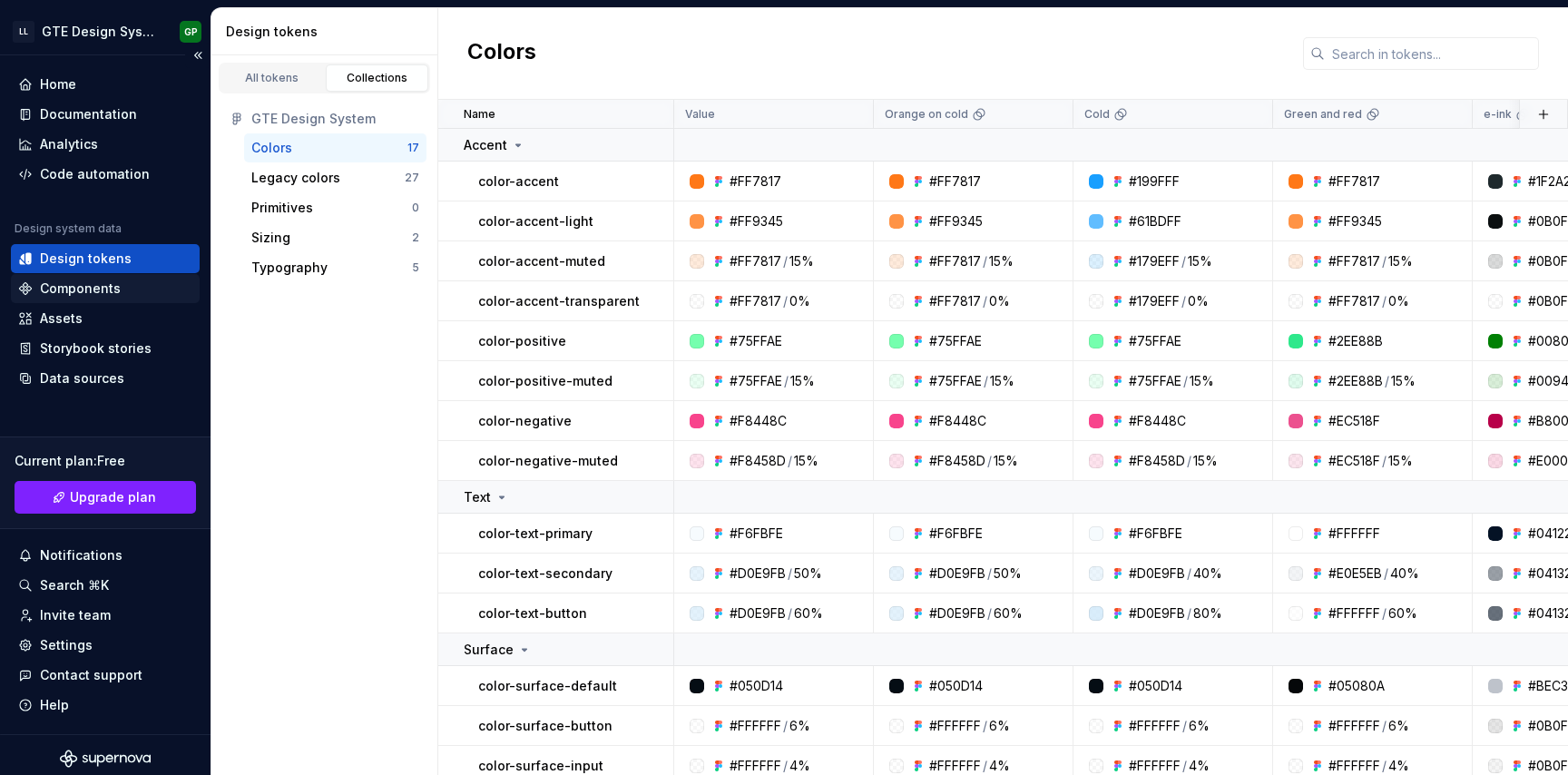
click at [119, 295] on div "Components" at bounding box center [105, 288] width 174 height 18
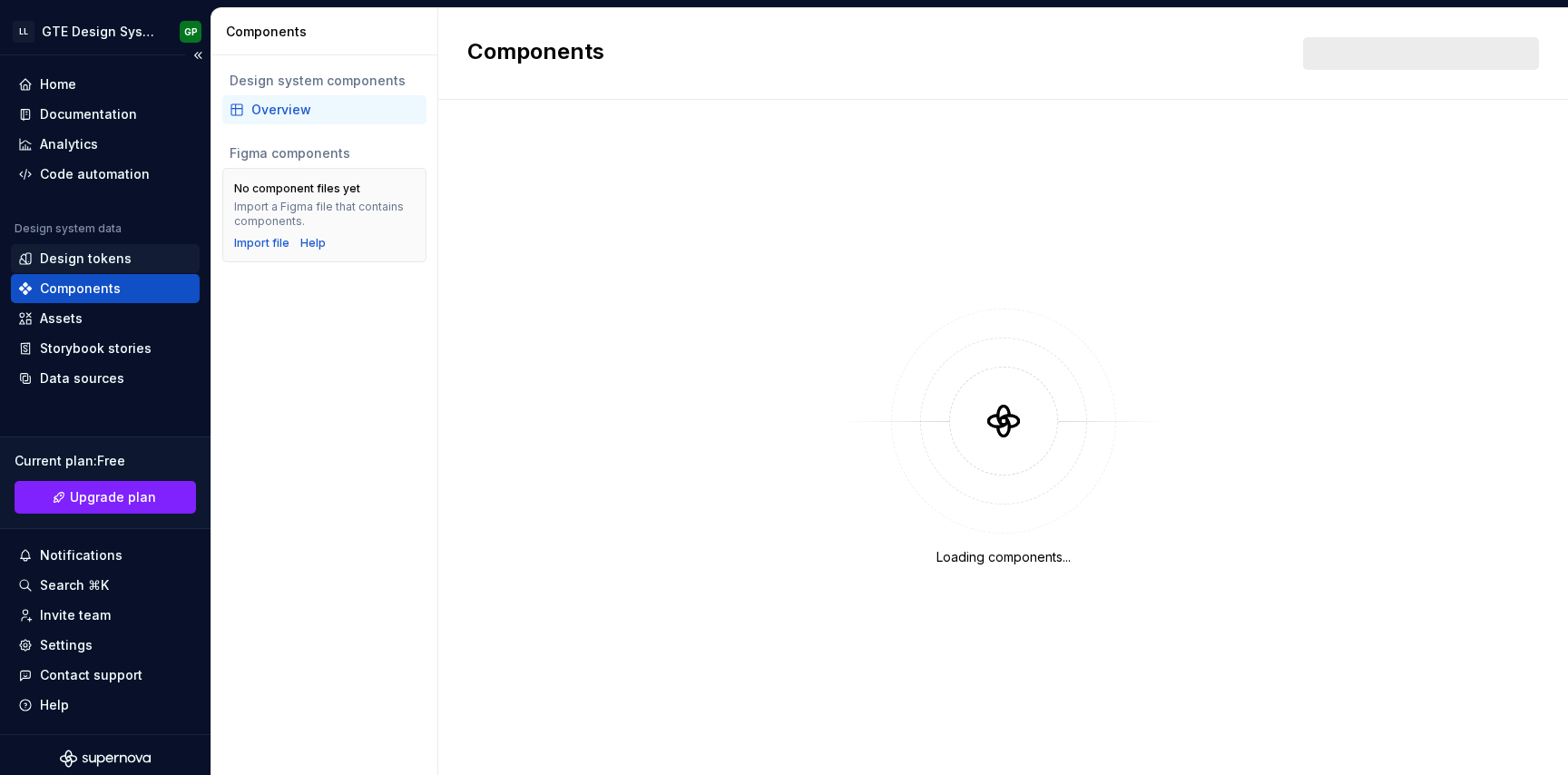
click at [126, 258] on div "Design tokens" at bounding box center [86, 258] width 91 height 18
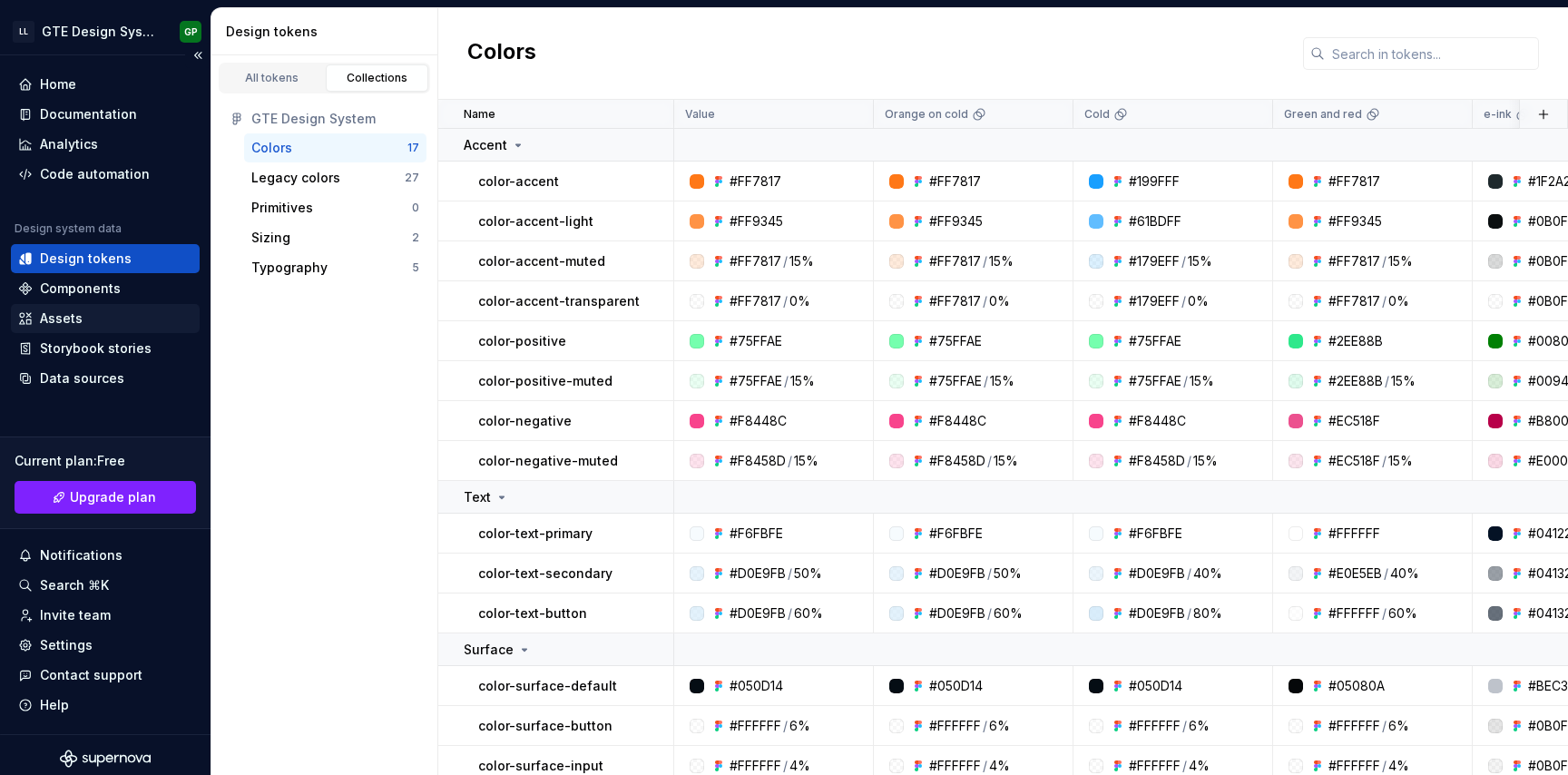
click at [82, 324] on div "Assets" at bounding box center [105, 318] width 174 height 18
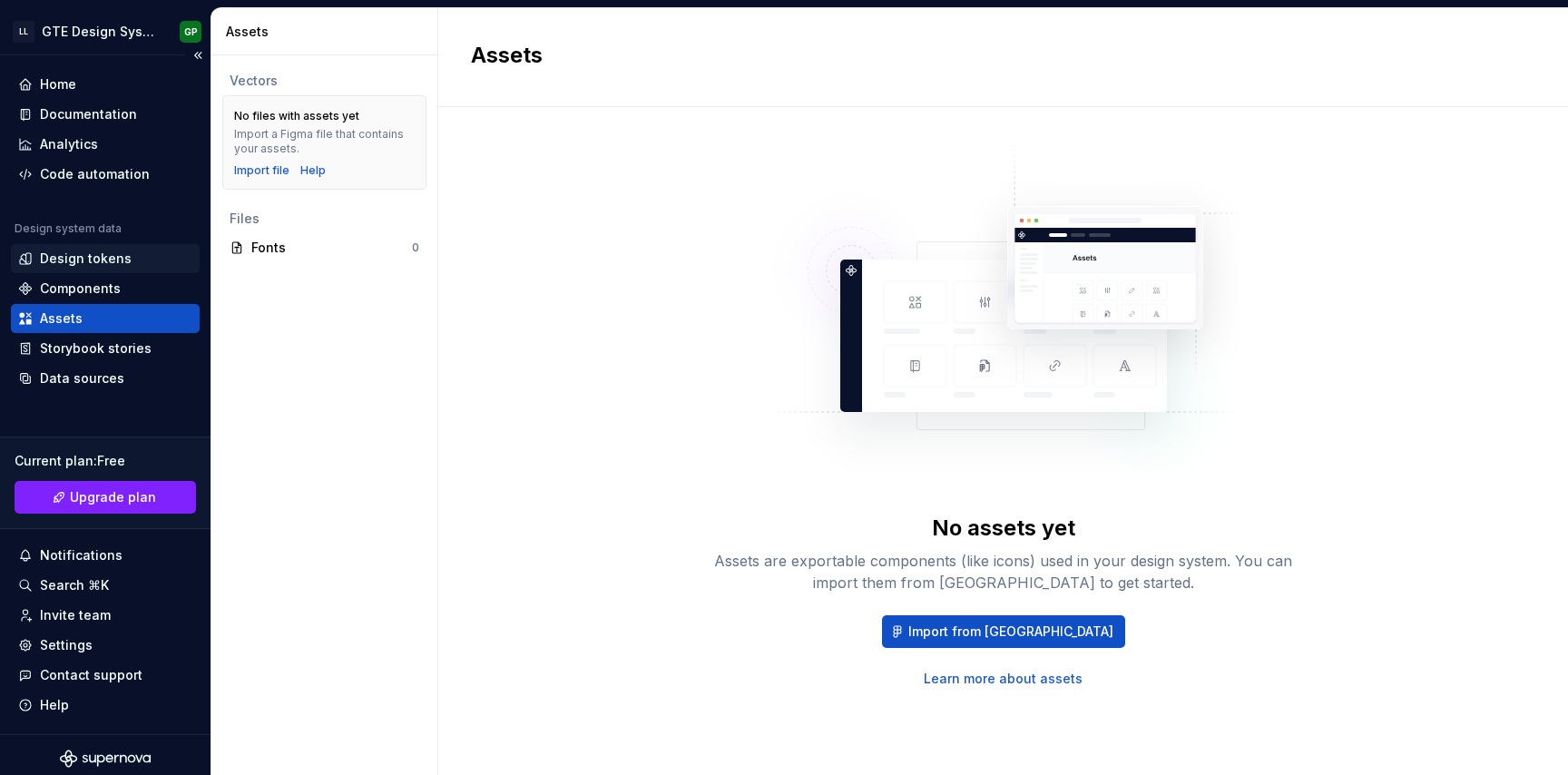
click at [89, 270] on div "Design tokens" at bounding box center [105, 258] width 189 height 30
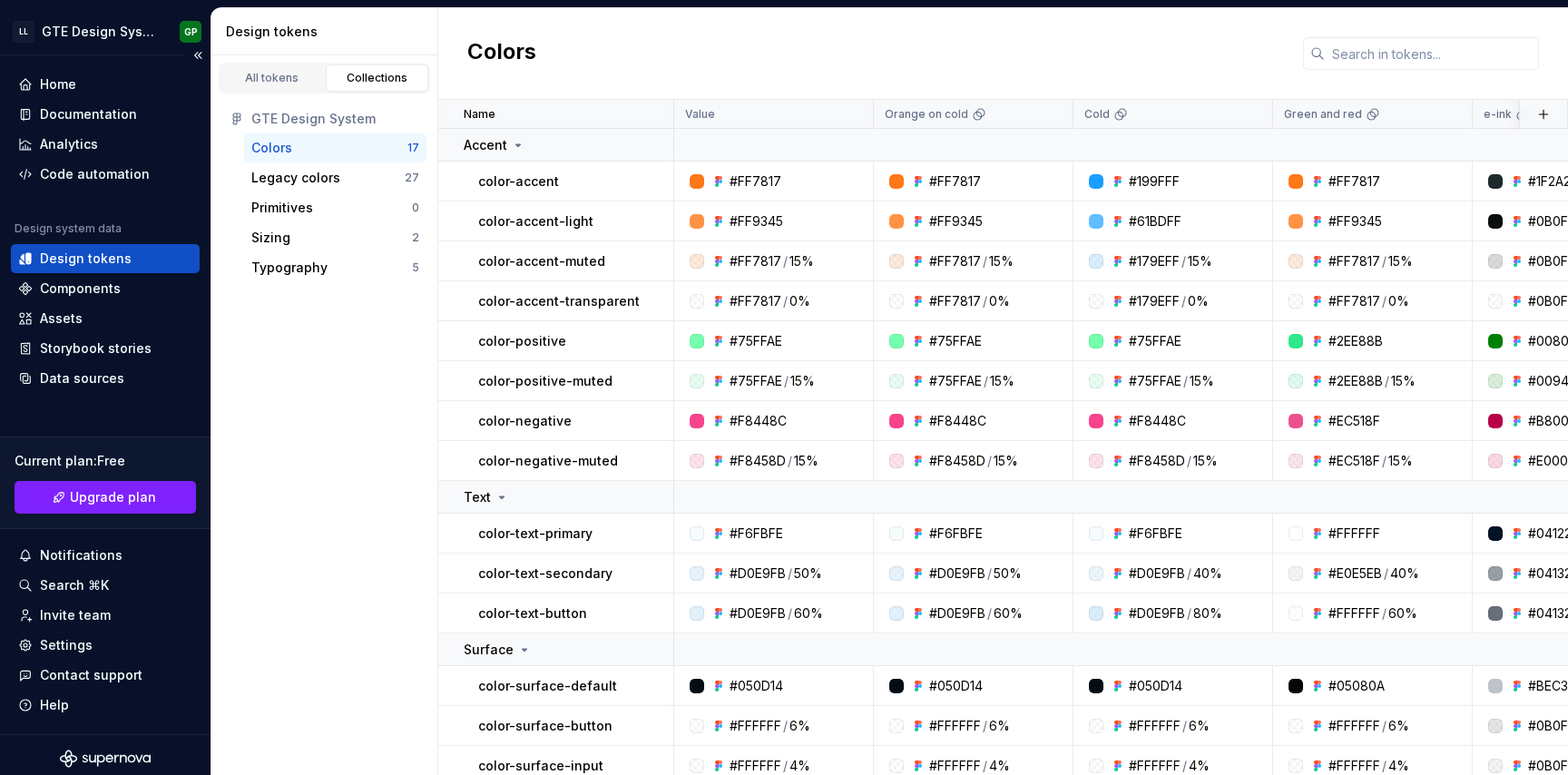
scroll to position [8, 0]
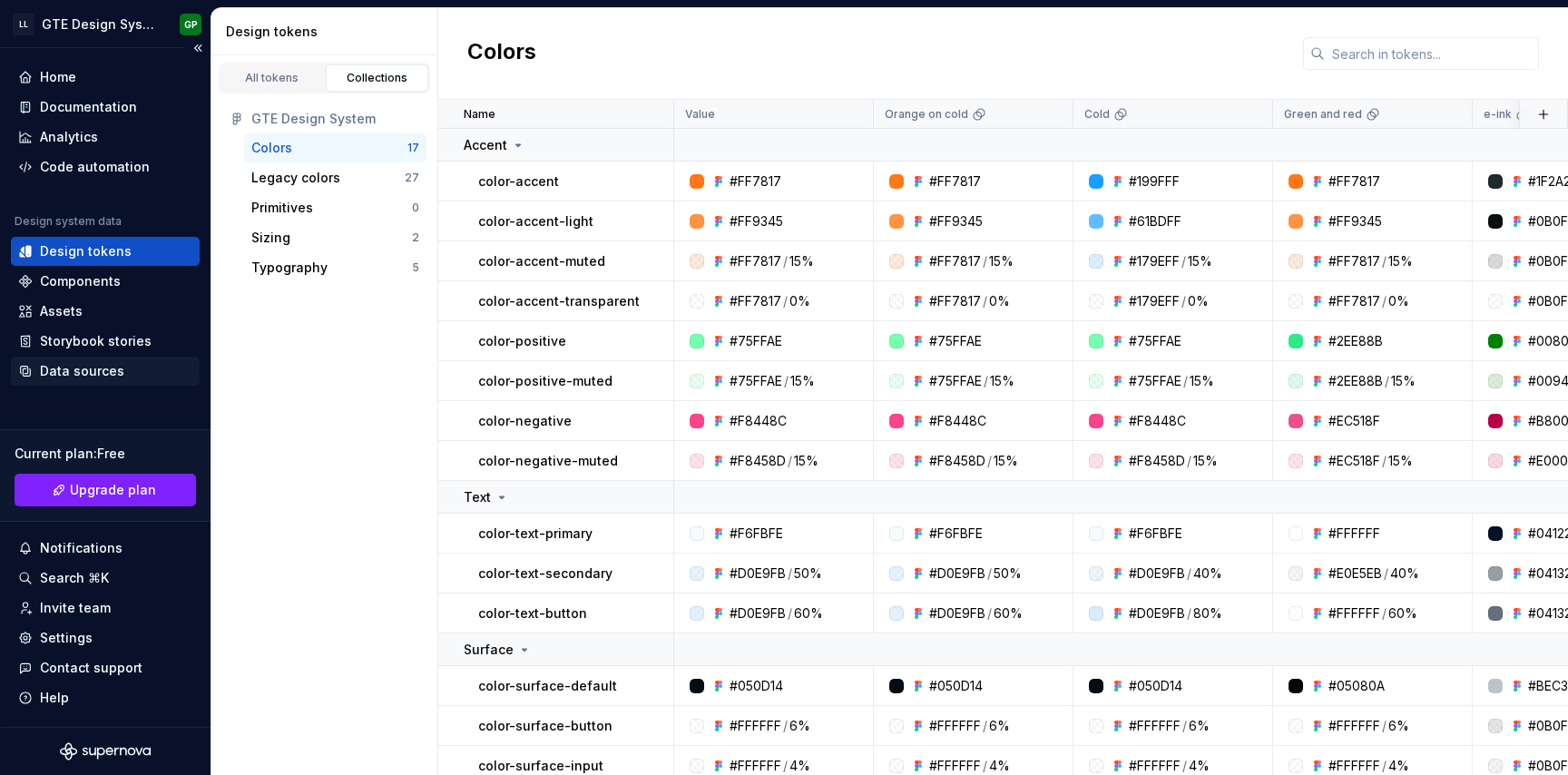
click at [106, 377] on div "Data sources" at bounding box center [82, 370] width 85 height 18
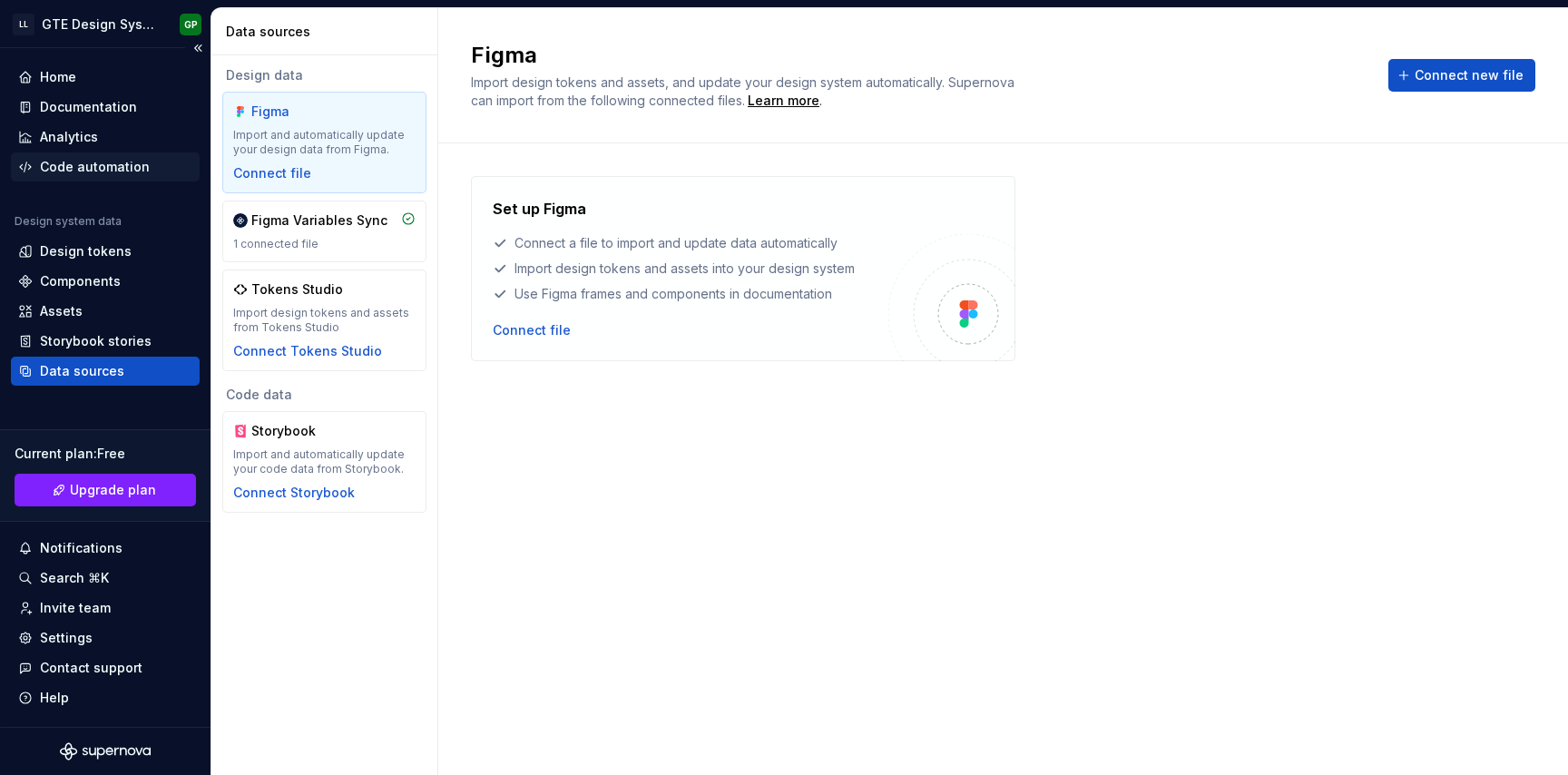
click at [88, 173] on div "Code automation" at bounding box center [94, 167] width 109 height 18
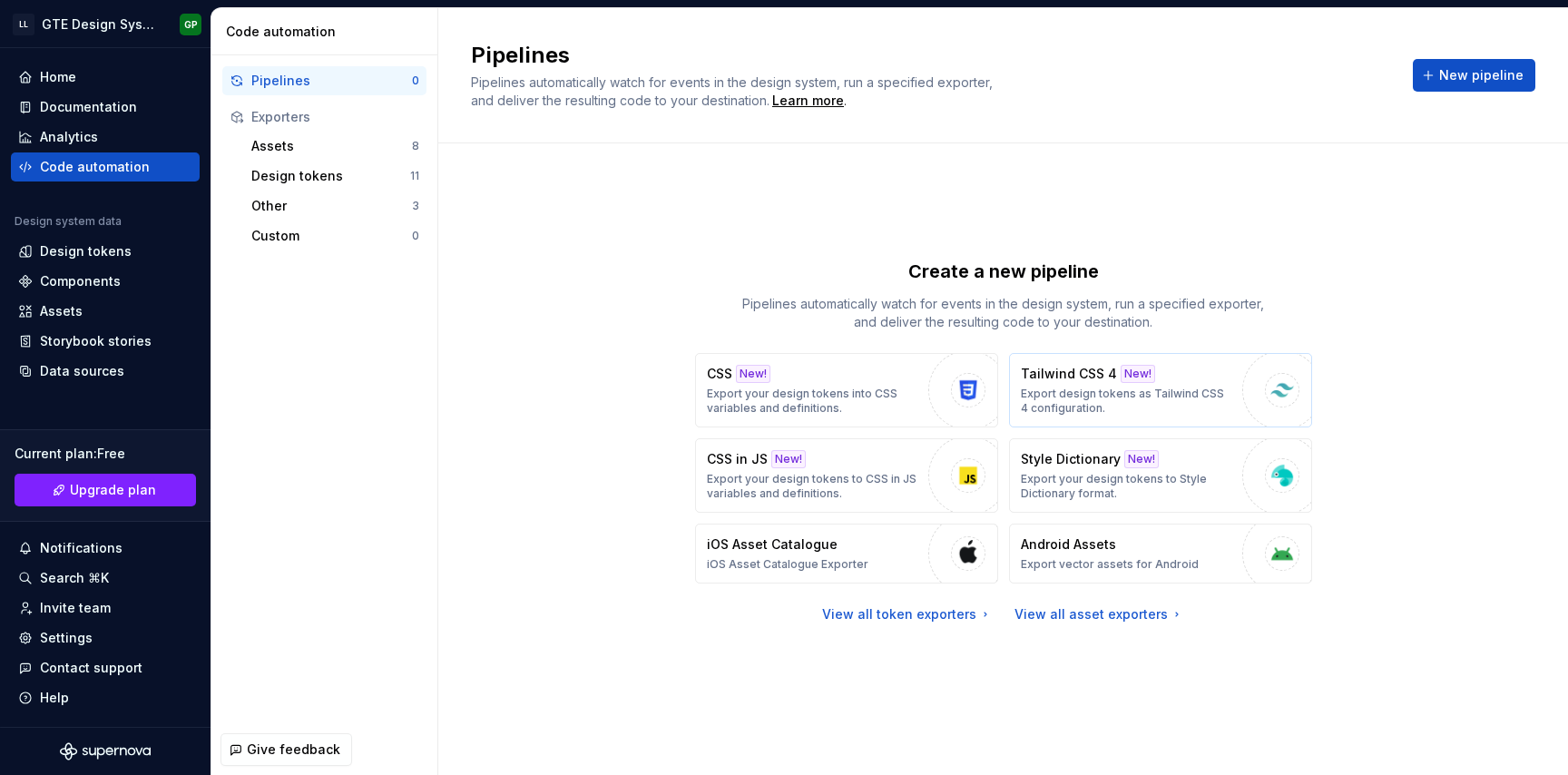
click at [1143, 383] on div "Tailwind CSS 4 New! Export design tokens as Tailwind CSS 4 configuration." at bounding box center [1126, 389] width 212 height 50
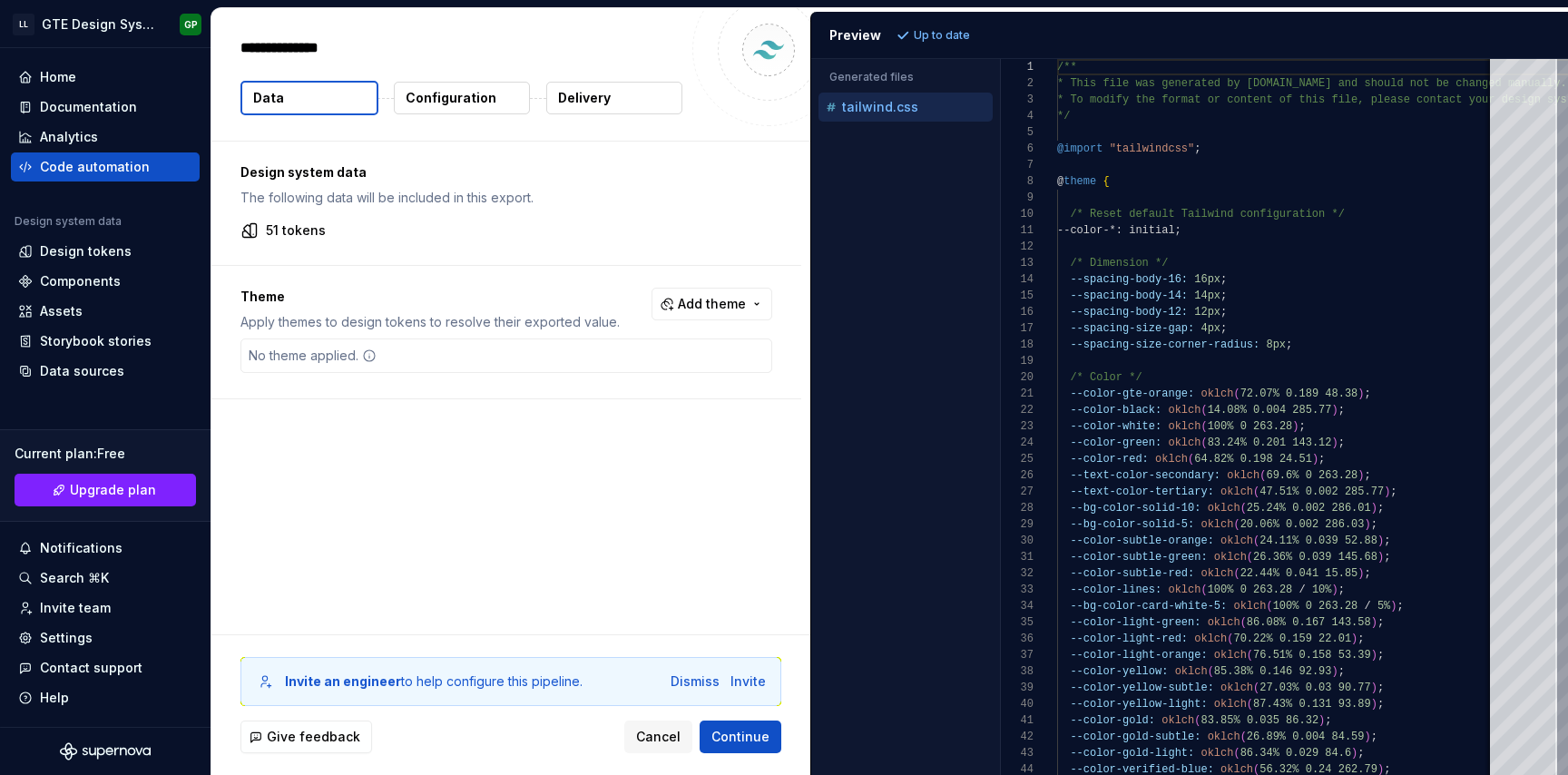
click at [436, 104] on p "Configuration" at bounding box center [450, 97] width 90 height 18
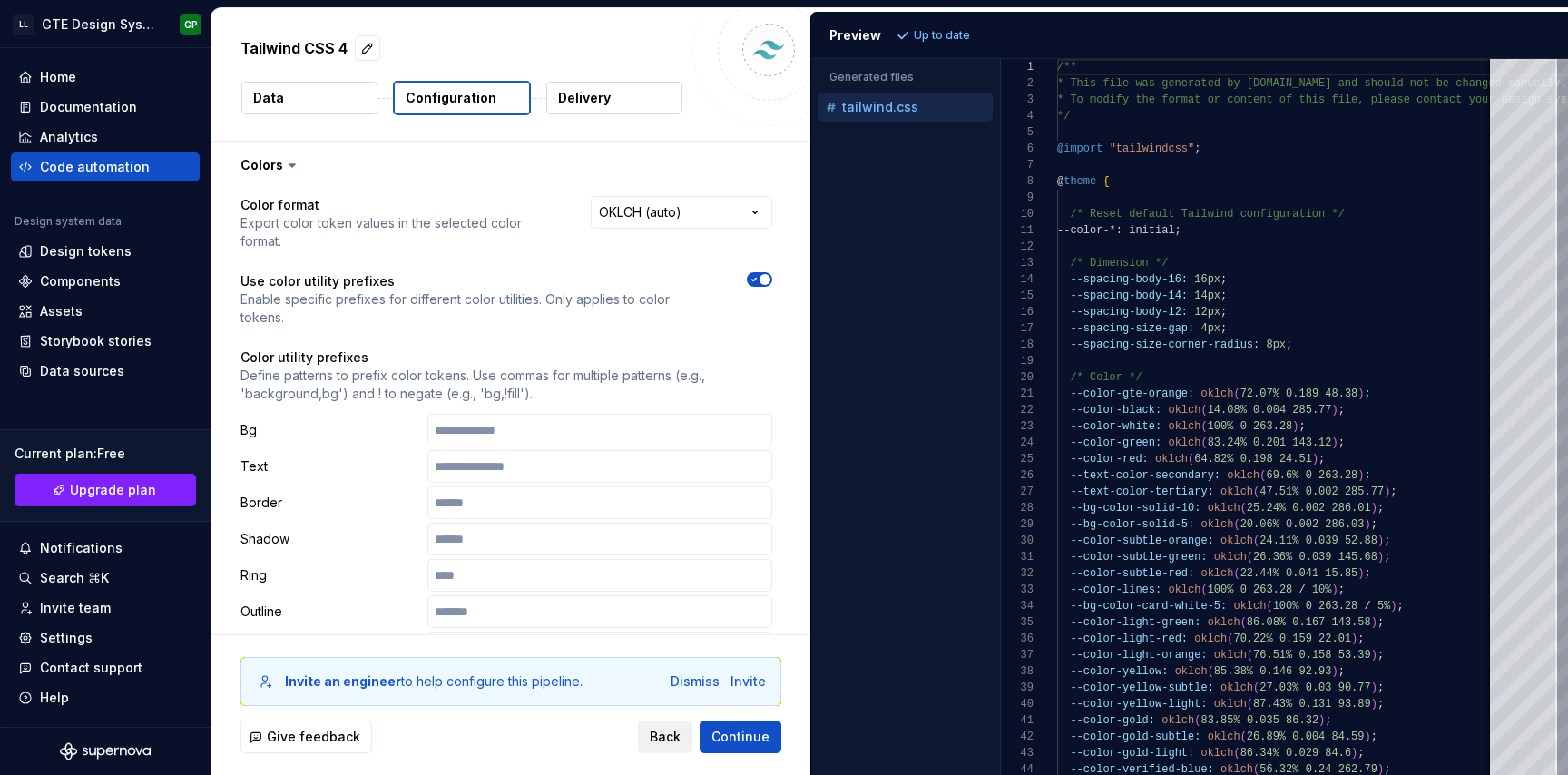
click at [663, 748] on button "Back" at bounding box center [665, 737] width 54 height 32
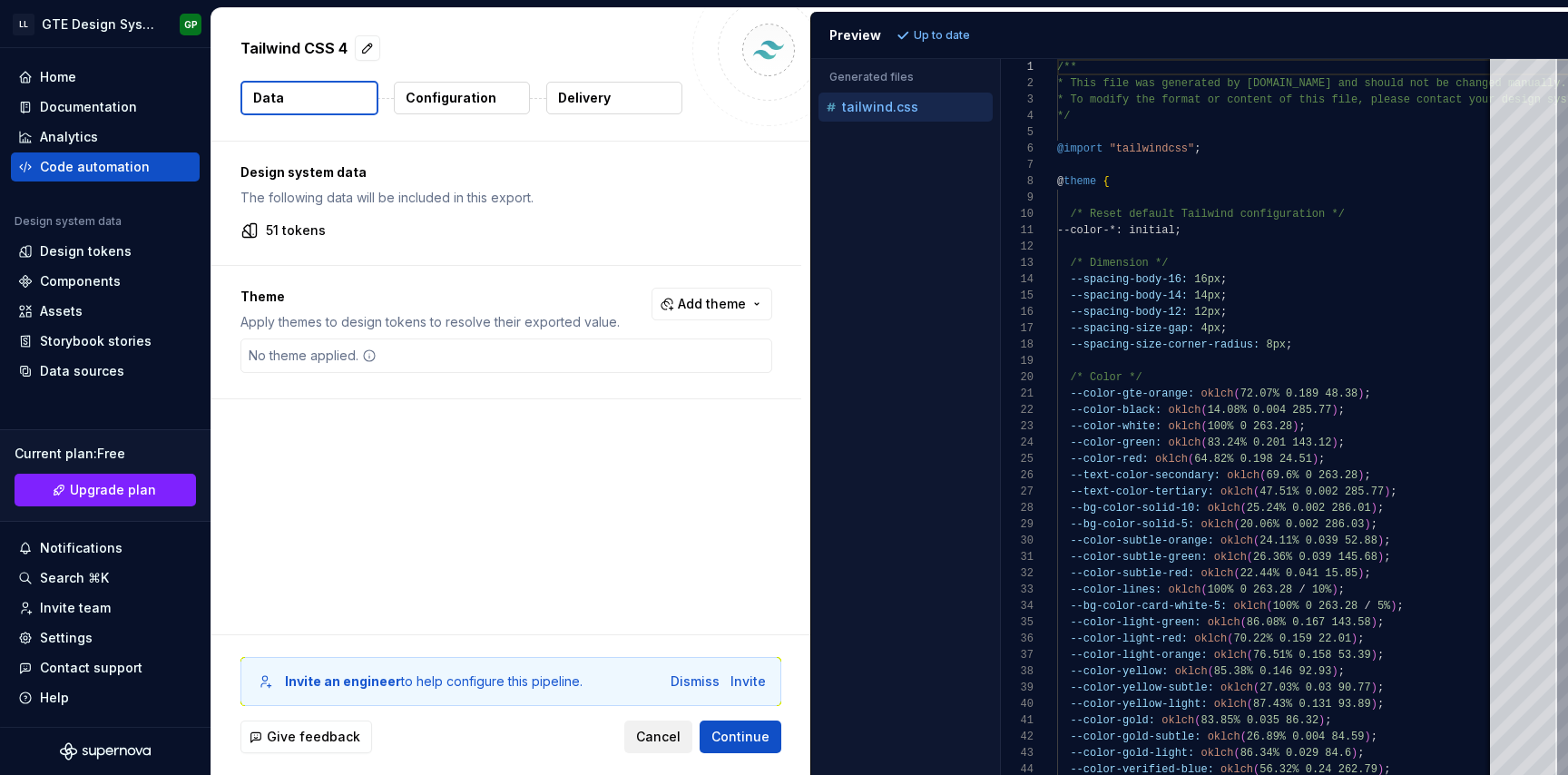
click at [667, 739] on span "Cancel" at bounding box center [658, 737] width 45 height 18
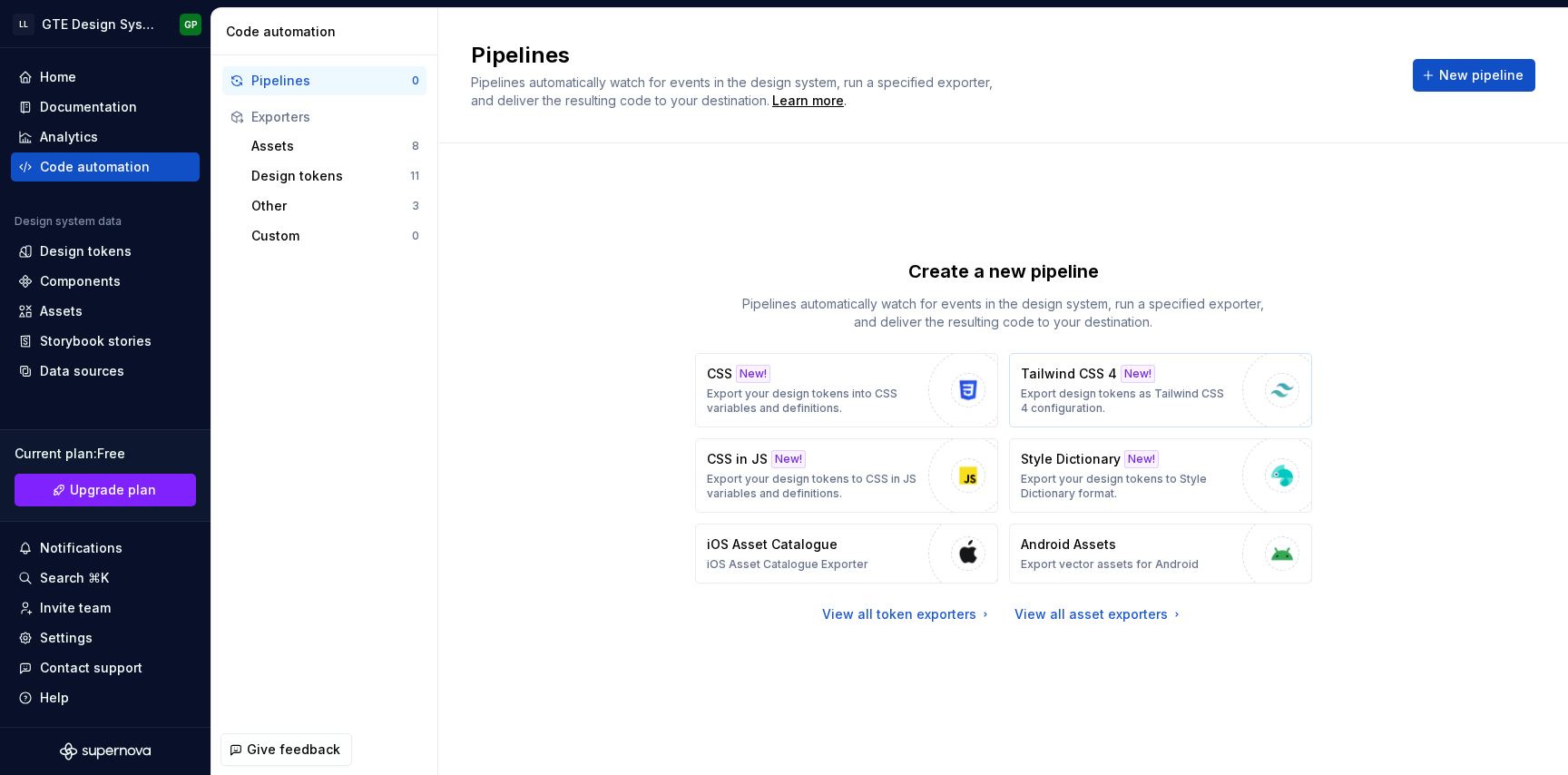
click at [1065, 391] on p "Export design tokens as Tailwind CSS 4 configuration." at bounding box center [1126, 401] width 212 height 30
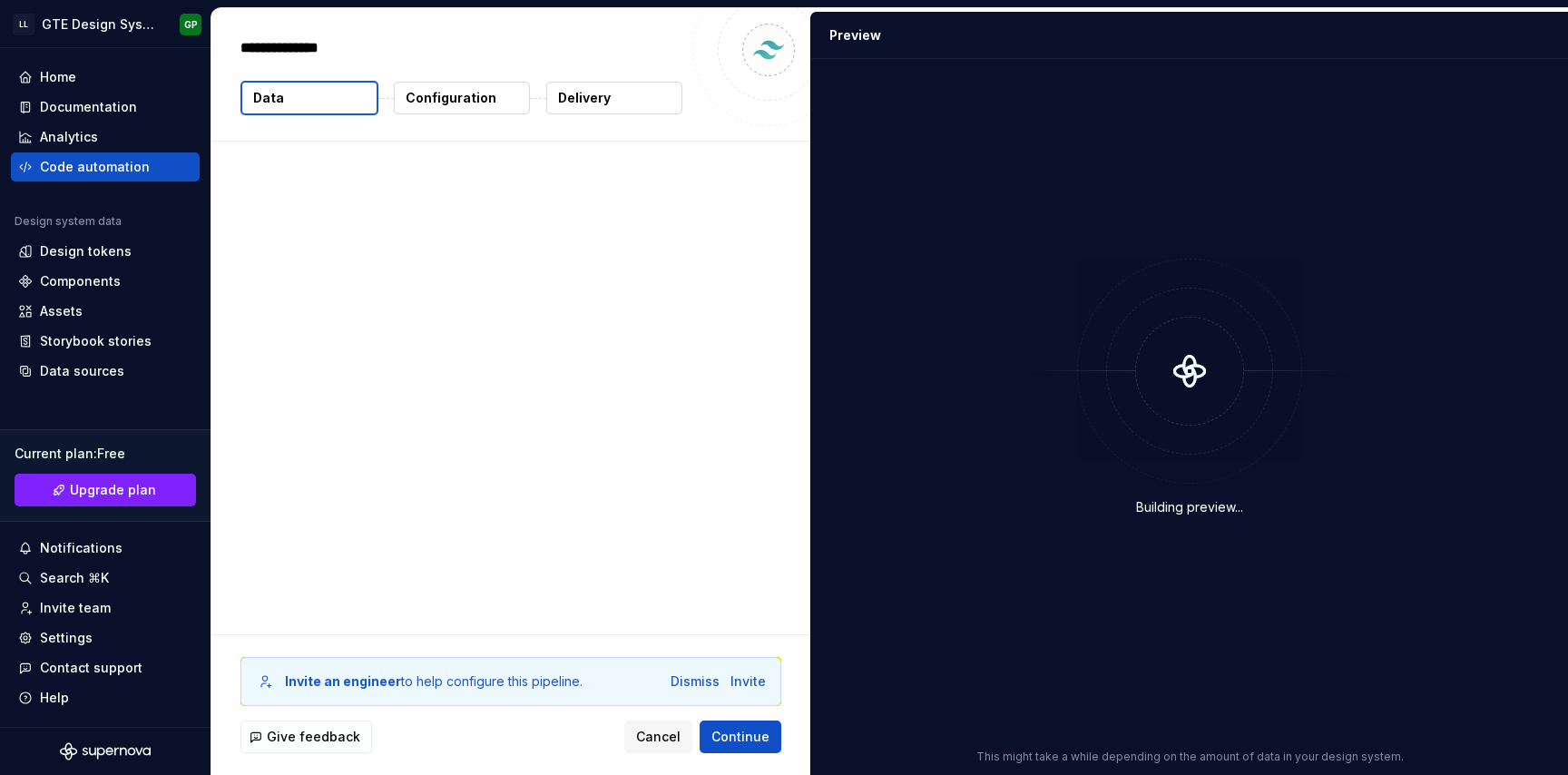
type textarea "*"
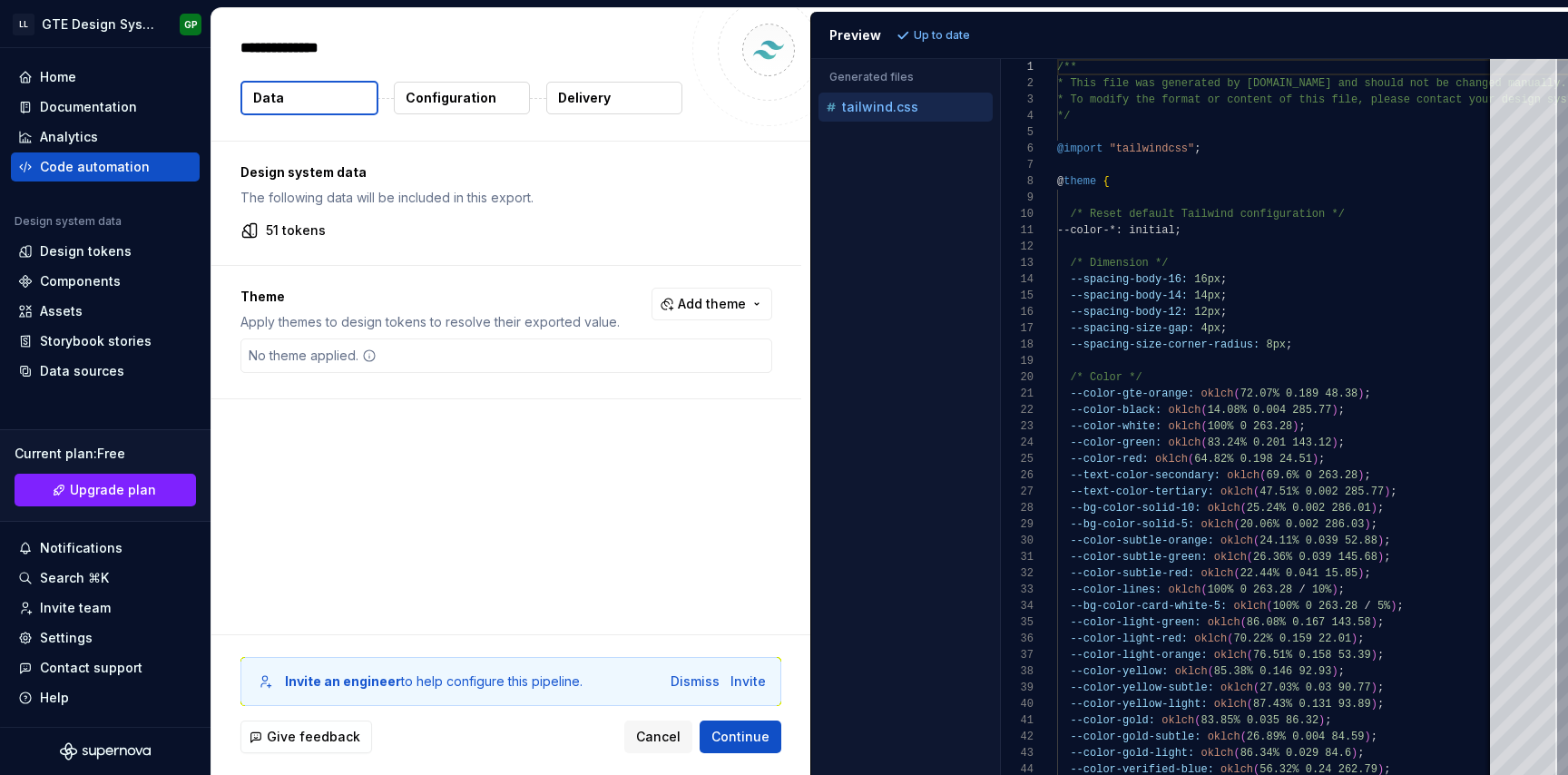
click at [665, 505] on div "Design system data The following data will be included in this export. 51 token…" at bounding box center [510, 388] width 599 height 493
